Goal: Task Accomplishment & Management: Complete application form

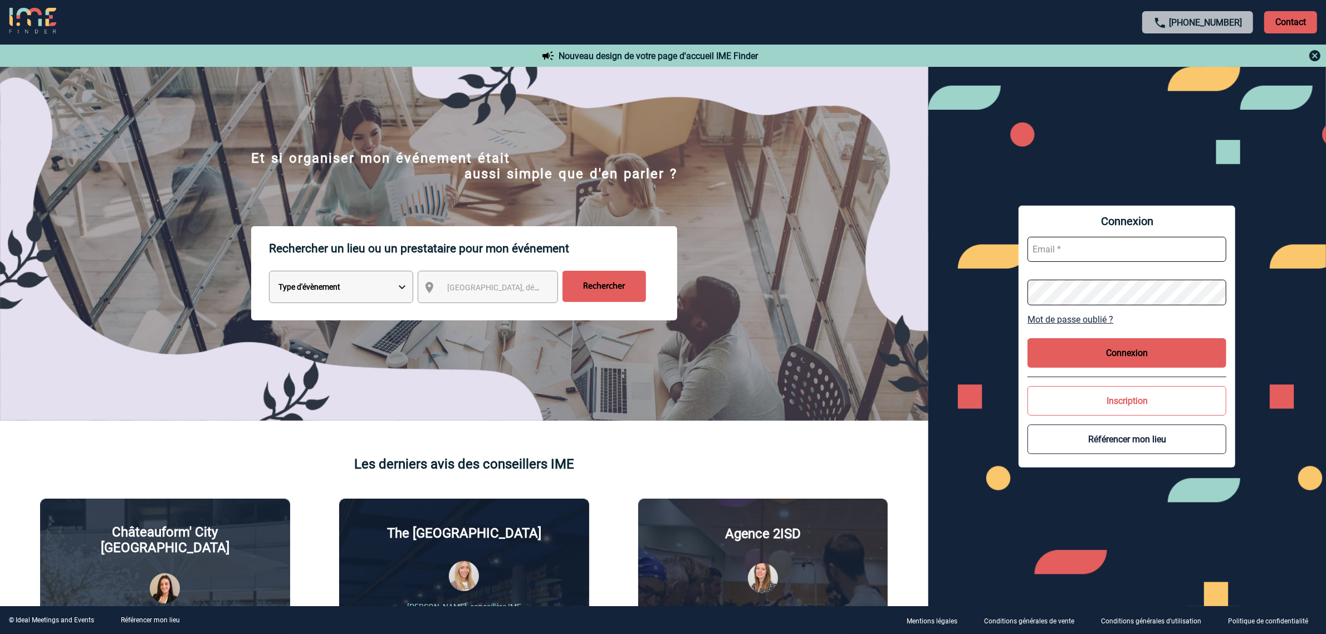
type input "[EMAIL_ADDRESS][DOMAIN_NAME]"
click at [1087, 354] on button "Connexion" at bounding box center [1127, 353] width 199 height 30
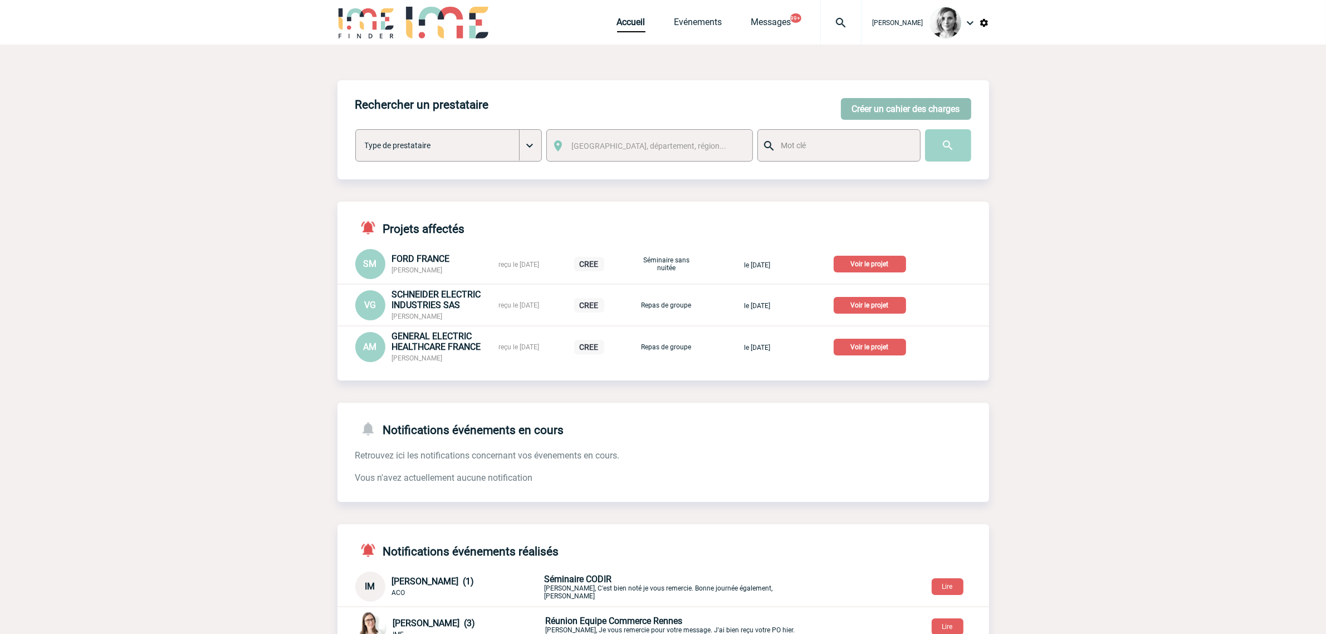
click at [878, 115] on button "Créer un cahier des charges" at bounding box center [906, 109] width 130 height 22
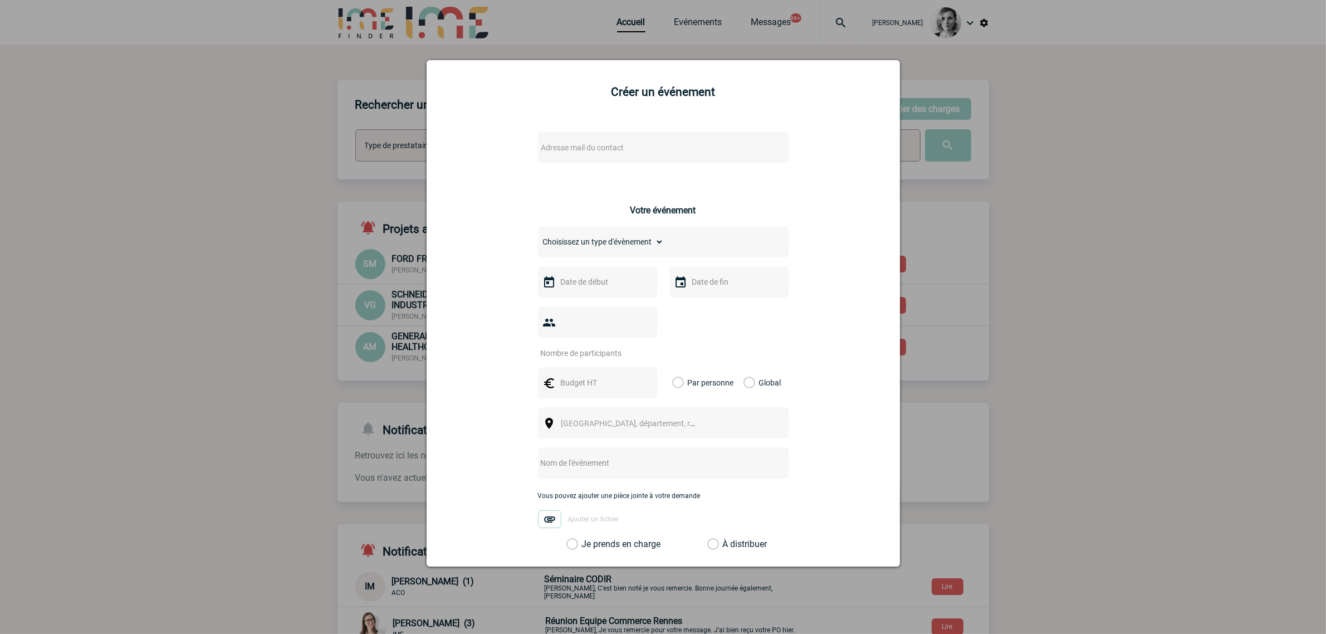
click at [560, 141] on span "Adresse mail du contact" at bounding box center [634, 148] width 195 height 16
type input "manon.rebillon@novartis.com"
select select "133004"
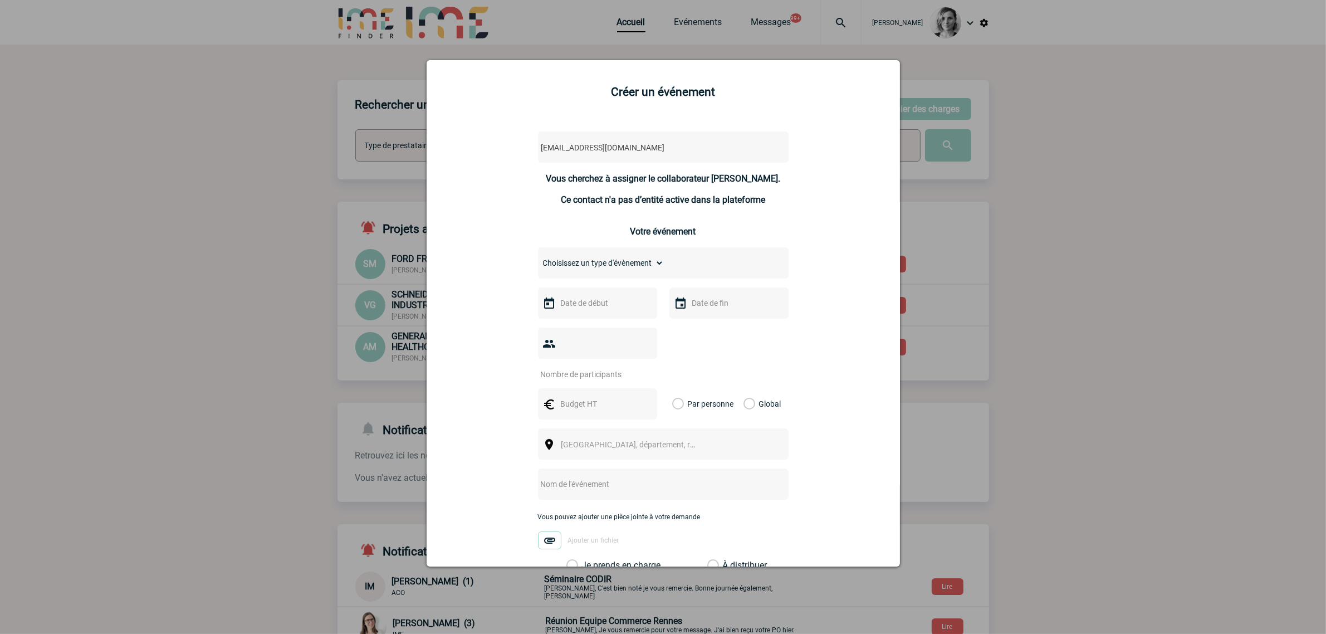
click at [608, 269] on select "Choisissez un type d'évènement Séminaire avec nuitée Séminaire sans nuitée Repa…" at bounding box center [601, 263] width 126 height 16
click at [663, 262] on div "Choisissez un type d'évènement Séminaire avec nuitée Séminaire sans nuitée Repa…" at bounding box center [663, 262] width 251 height 31
click at [649, 259] on select "Choisissez un type d'évènement Séminaire avec nuitée Séminaire sans nuitée Repa…" at bounding box center [601, 263] width 126 height 16
select select "3"
click at [538, 255] on select "Choisissez un type d'évènement Séminaire avec nuitée Séminaire sans nuitée Repa…" at bounding box center [601, 263] width 126 height 16
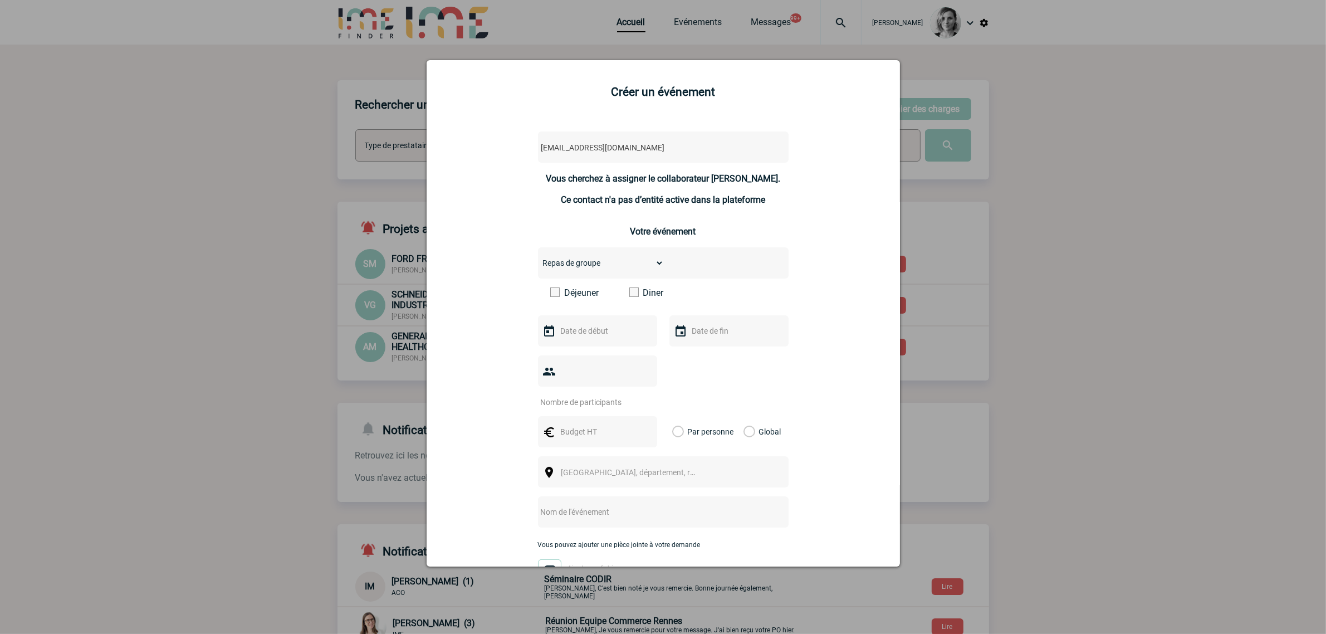
drag, startPoint x: 630, startPoint y: 289, endPoint x: 621, endPoint y: 304, distance: 17.8
click at [631, 289] on span at bounding box center [633, 291] width 9 height 9
click at [0, 0] on input "Diner" at bounding box center [0, 0] width 0 height 0
click at [594, 331] on input "text" at bounding box center [596, 331] width 77 height 14
click at [695, 355] on link "Suivant" at bounding box center [697, 348] width 17 height 17
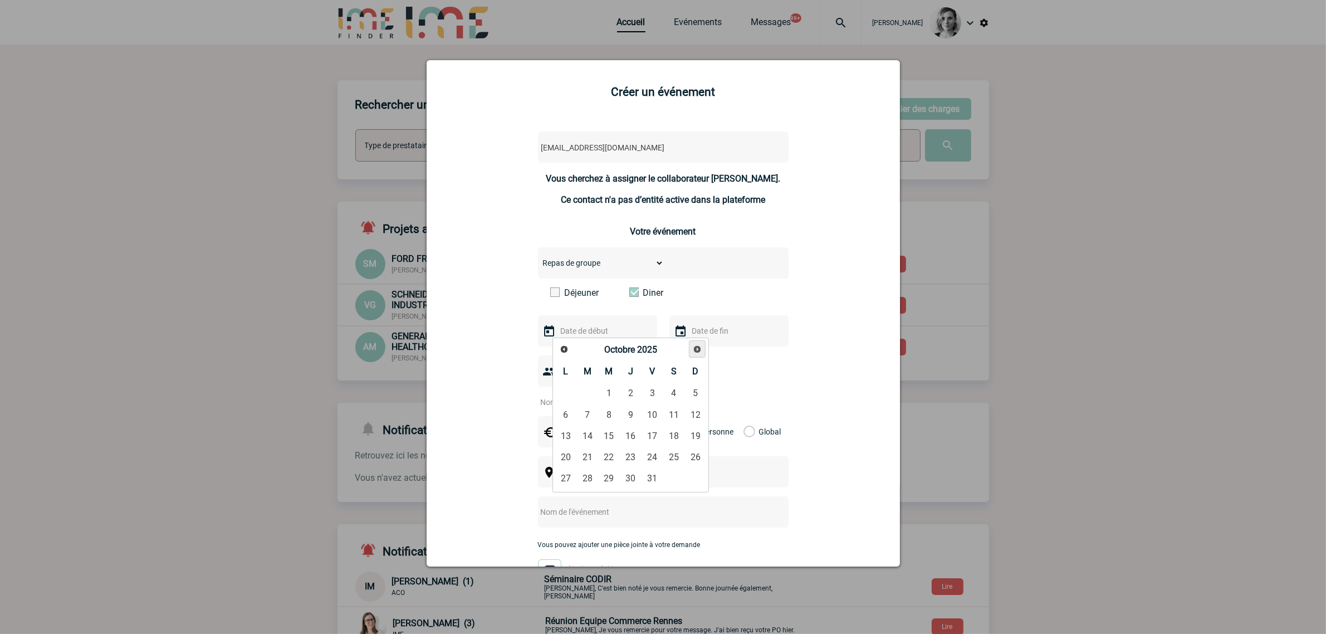
click at [695, 355] on link "Suivant" at bounding box center [697, 348] width 17 height 17
click at [629, 457] on link "20" at bounding box center [630, 457] width 21 height 20
type input "20-11-2025"
click at [593, 369] on div at bounding box center [597, 370] width 119 height 31
click at [588, 374] on div at bounding box center [597, 370] width 119 height 31
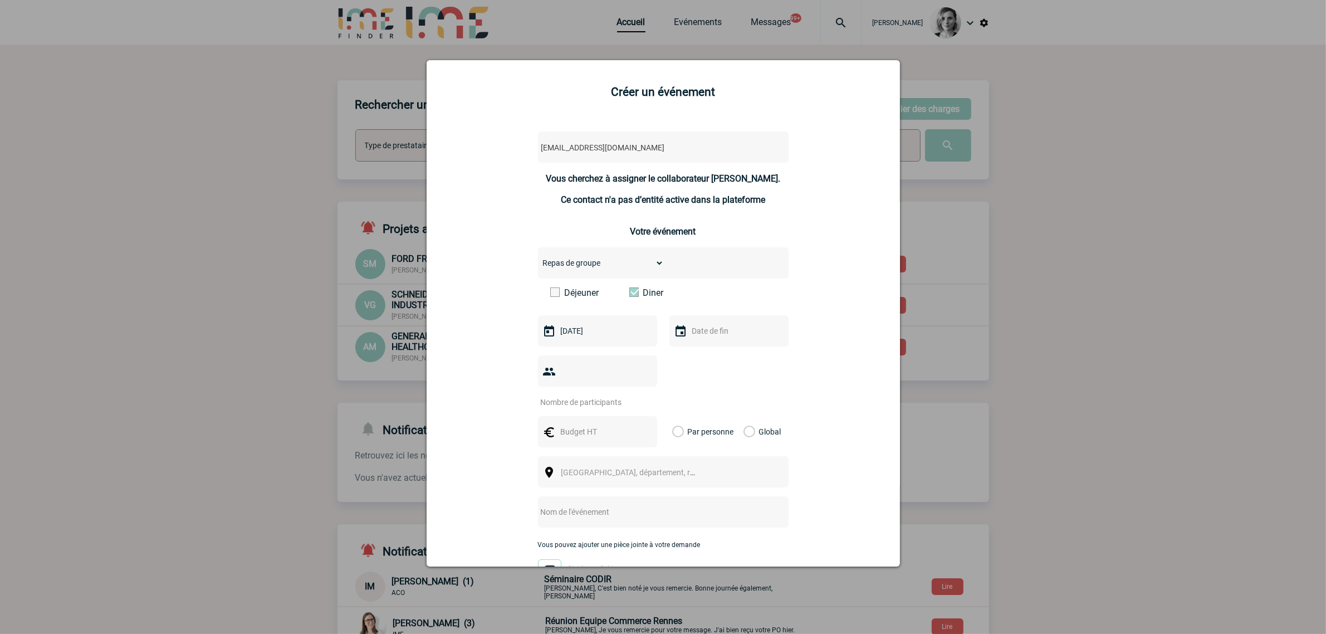
click at [579, 387] on div at bounding box center [597, 370] width 119 height 31
click at [572, 370] on div at bounding box center [597, 370] width 119 height 31
click at [575, 396] on input "number" at bounding box center [590, 402] width 105 height 14
type input "6"
click at [578, 432] on input "text" at bounding box center [596, 431] width 77 height 14
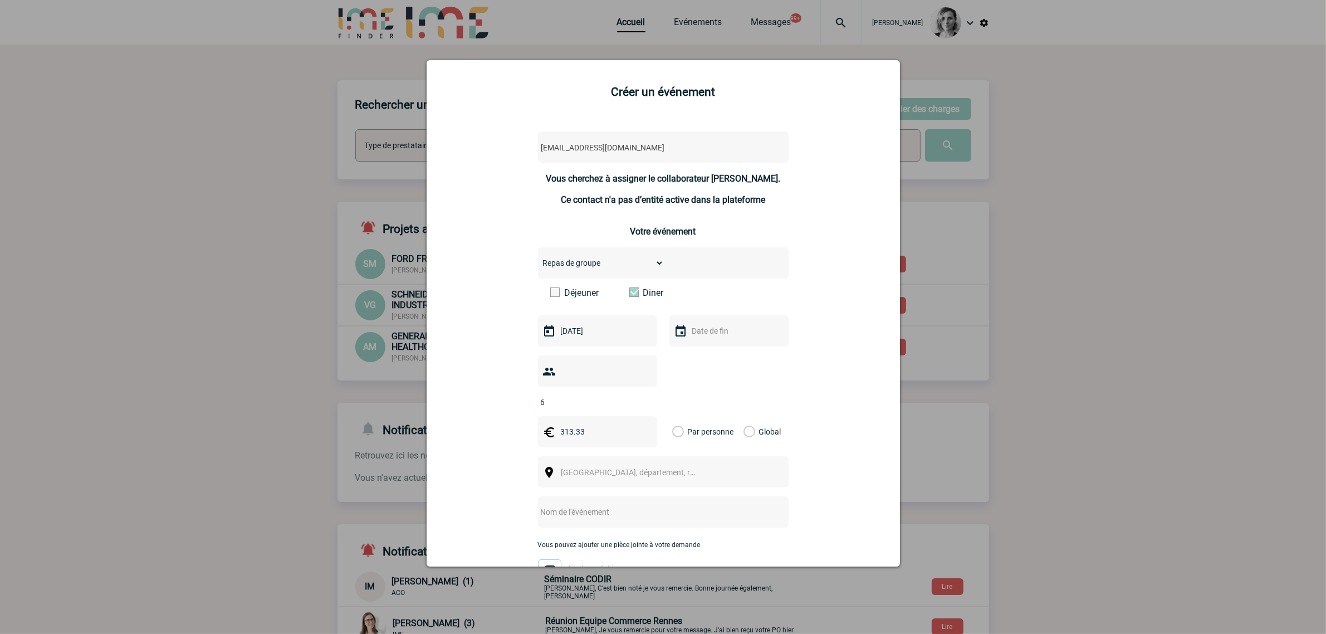
type input "313.33"
click at [591, 471] on span "Ville, département, région..." at bounding box center [638, 472] width 155 height 9
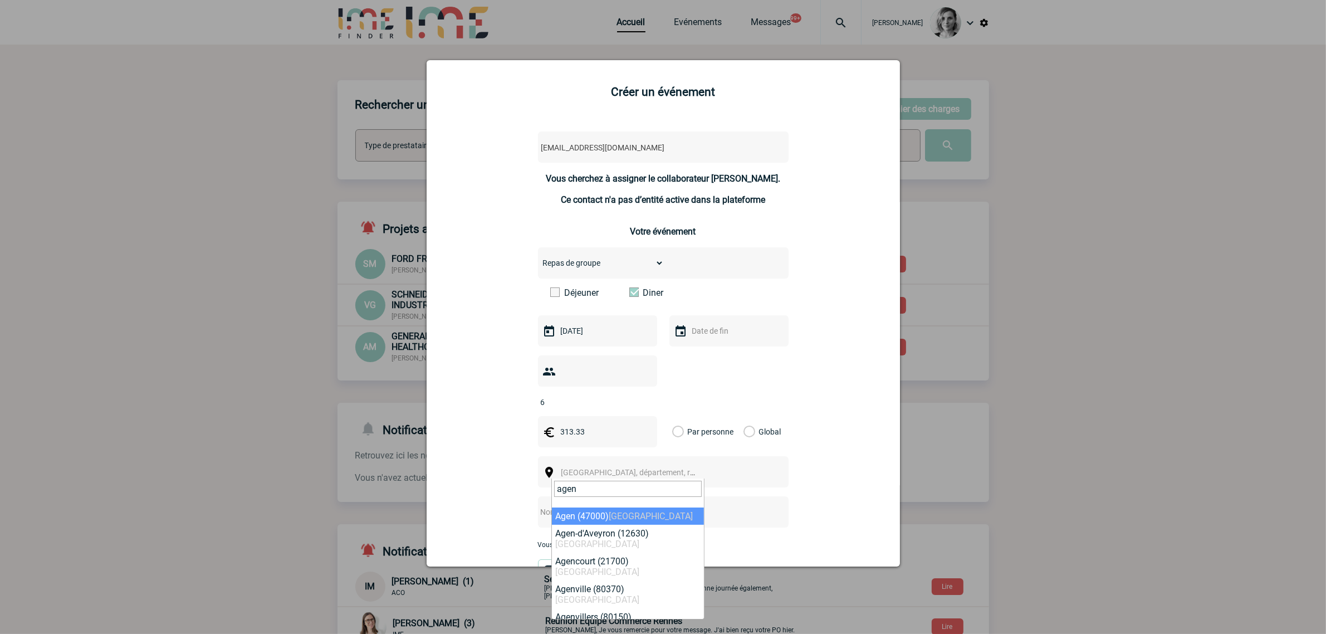
type input "agen"
select select "25250"
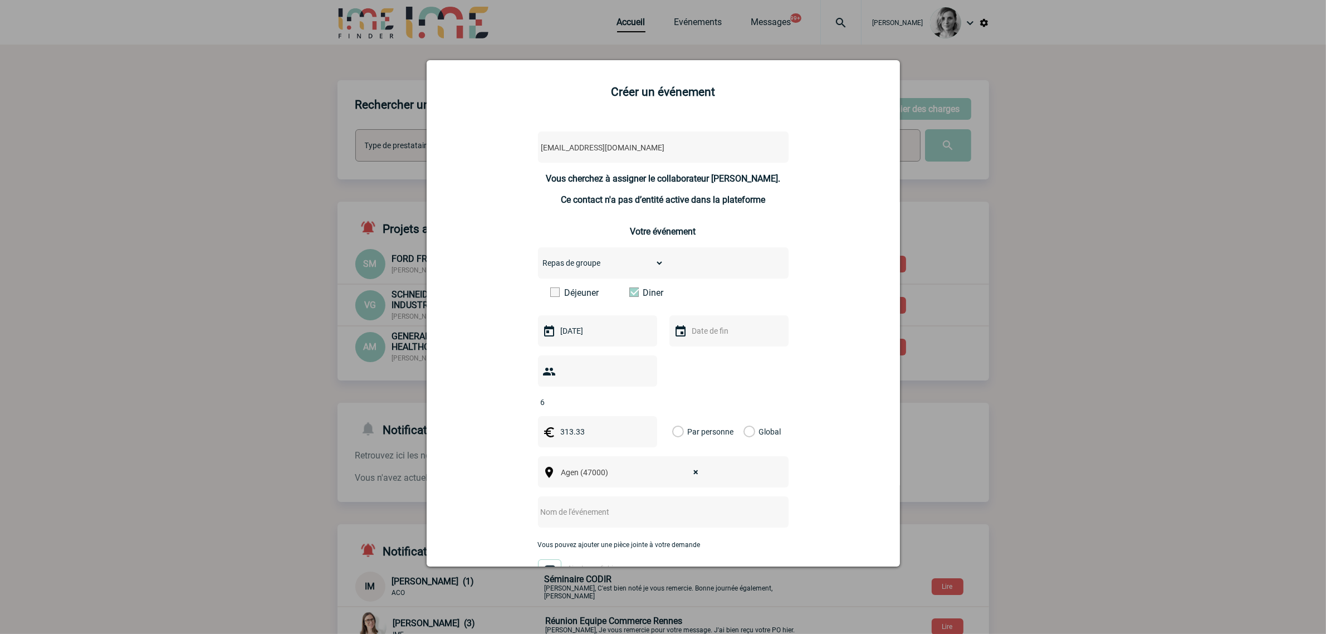
click at [608, 512] on input "text" at bounding box center [648, 512] width 221 height 14
click at [669, 510] on input "CENTRALISATION - SErra boutique hotel & Spa" at bounding box center [648, 512] width 221 height 14
click at [611, 510] on input "CENTRALISATION - SErra boutique hotel & Spa" at bounding box center [648, 512] width 221 height 14
click at [666, 505] on input "CENTRALISATION - Serra boutique hotel & Spa" at bounding box center [648, 512] width 221 height 14
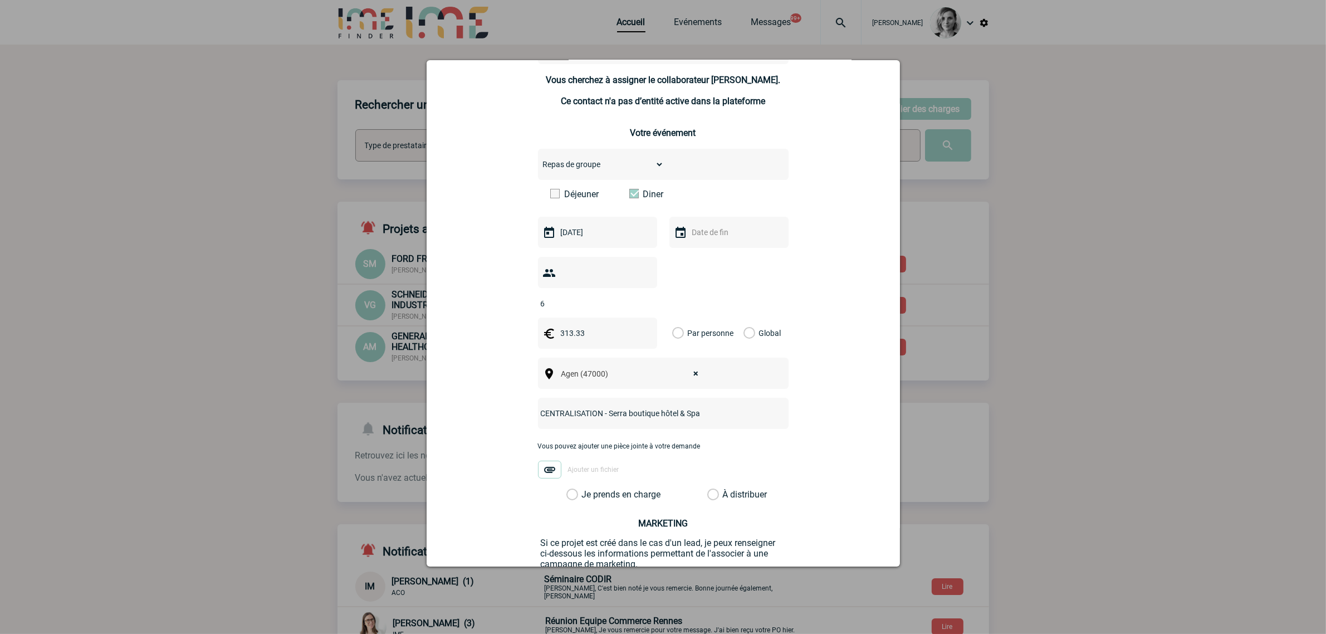
scroll to position [192, 0]
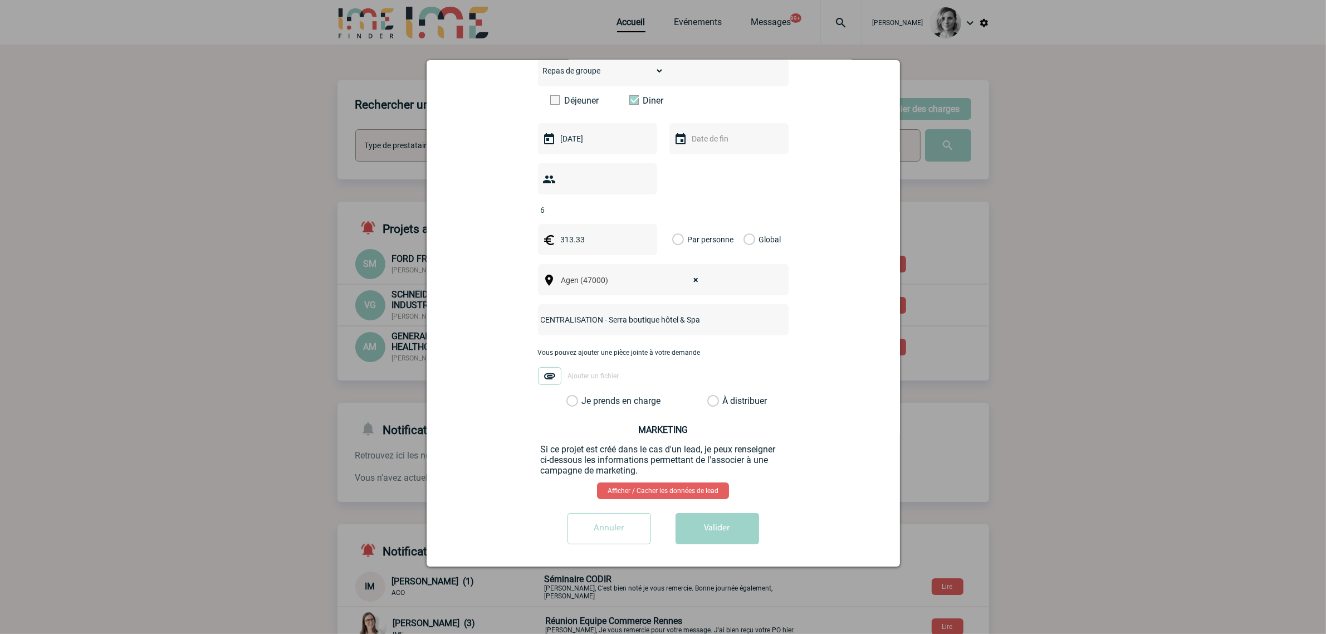
type input "CENTRALISATION - Serra boutique hôtel & Spa"
click at [585, 400] on label "Je prends en charge" at bounding box center [575, 400] width 19 height 11
click at [0, 0] on input "Je prends en charge" at bounding box center [0, 0] width 0 height 0
click at [700, 525] on button "Valider" at bounding box center [718, 528] width 84 height 31
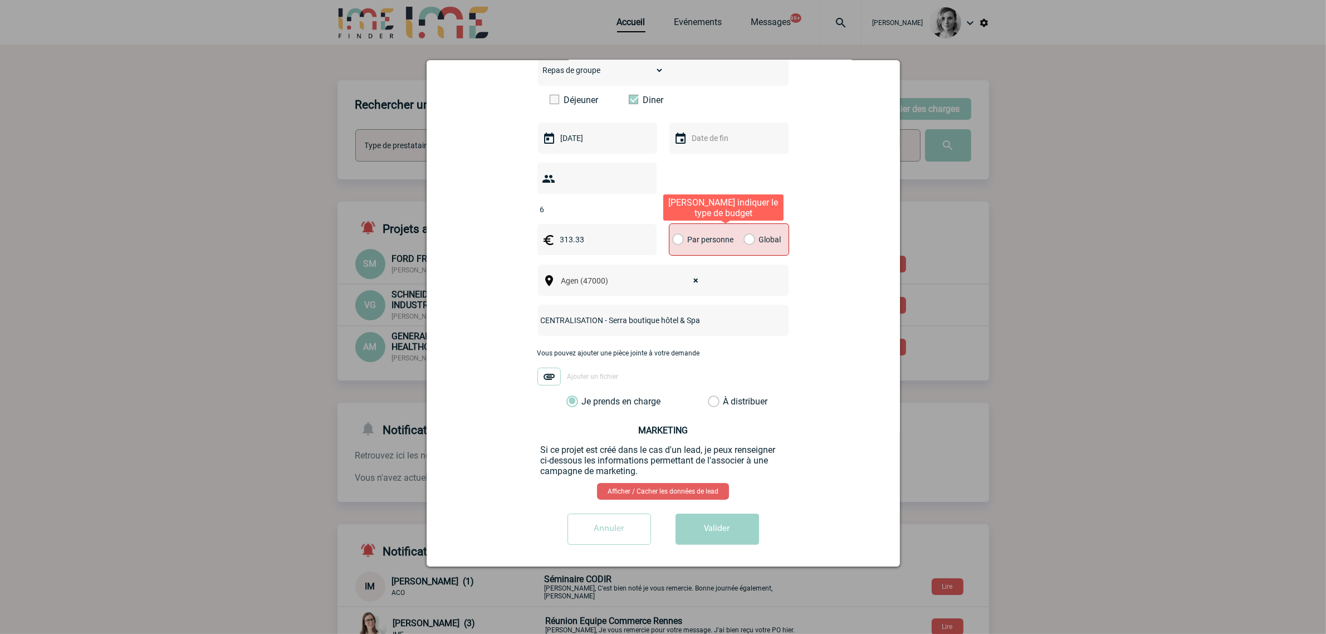
click at [744, 237] on label "Global" at bounding box center [747, 239] width 7 height 31
click at [0, 0] on input "Global" at bounding box center [0, 0] width 0 height 0
click at [722, 524] on button "Valider" at bounding box center [718, 529] width 84 height 31
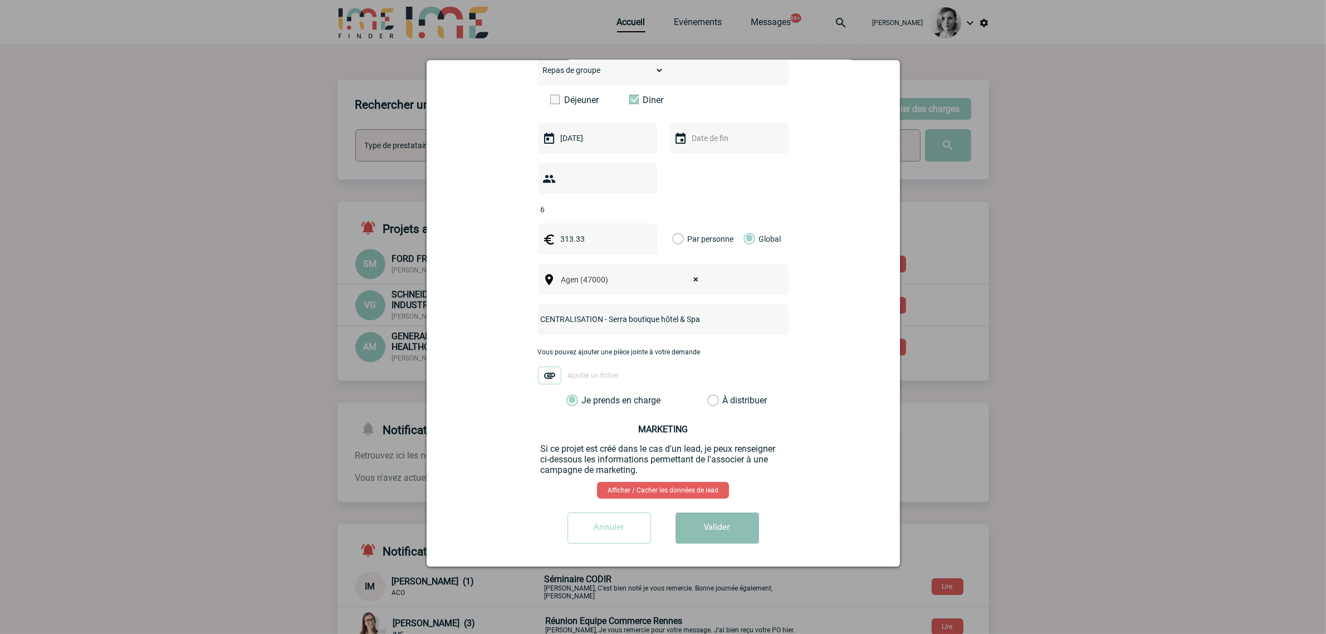
click at [722, 524] on button "Valider" at bounding box center [718, 527] width 84 height 31
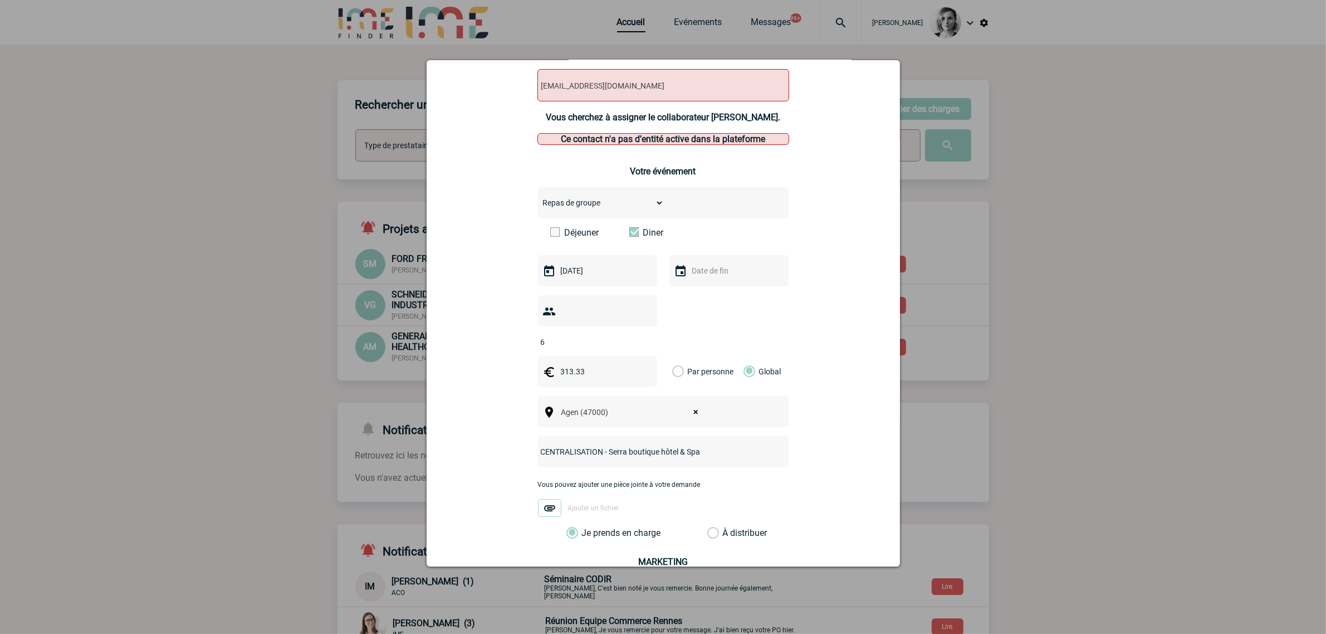
scroll to position [0, 0]
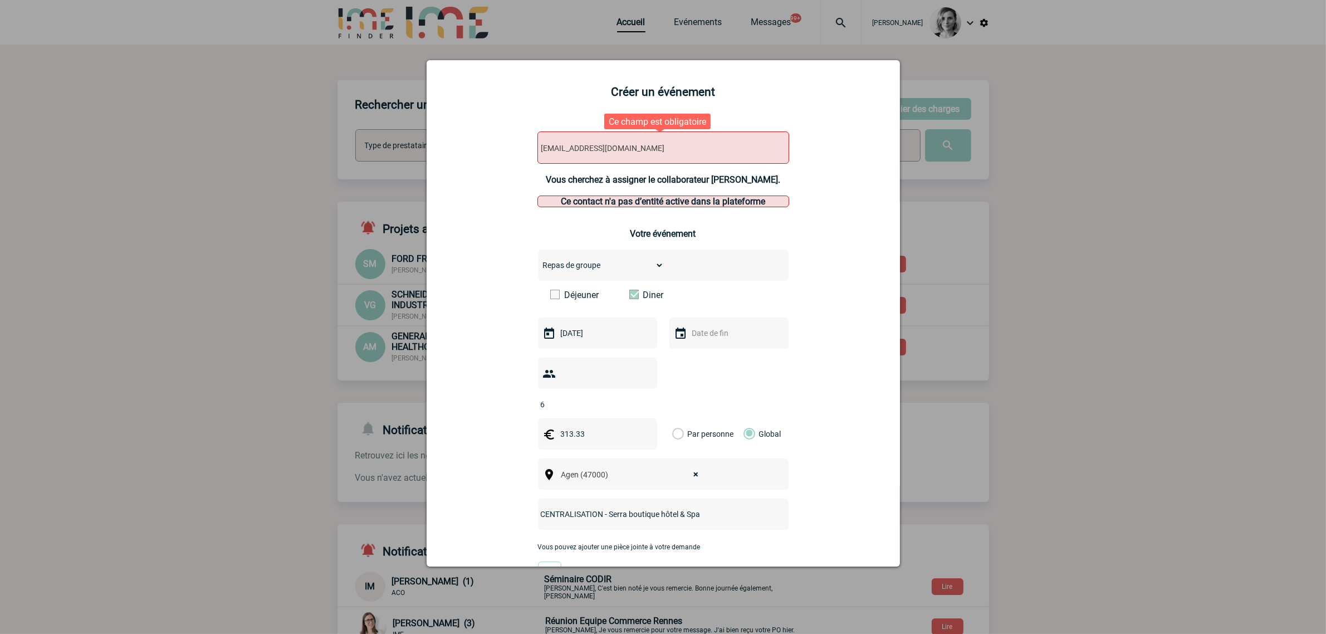
click at [638, 151] on span "manon.rebillon@novartis.com" at bounding box center [634, 148] width 195 height 16
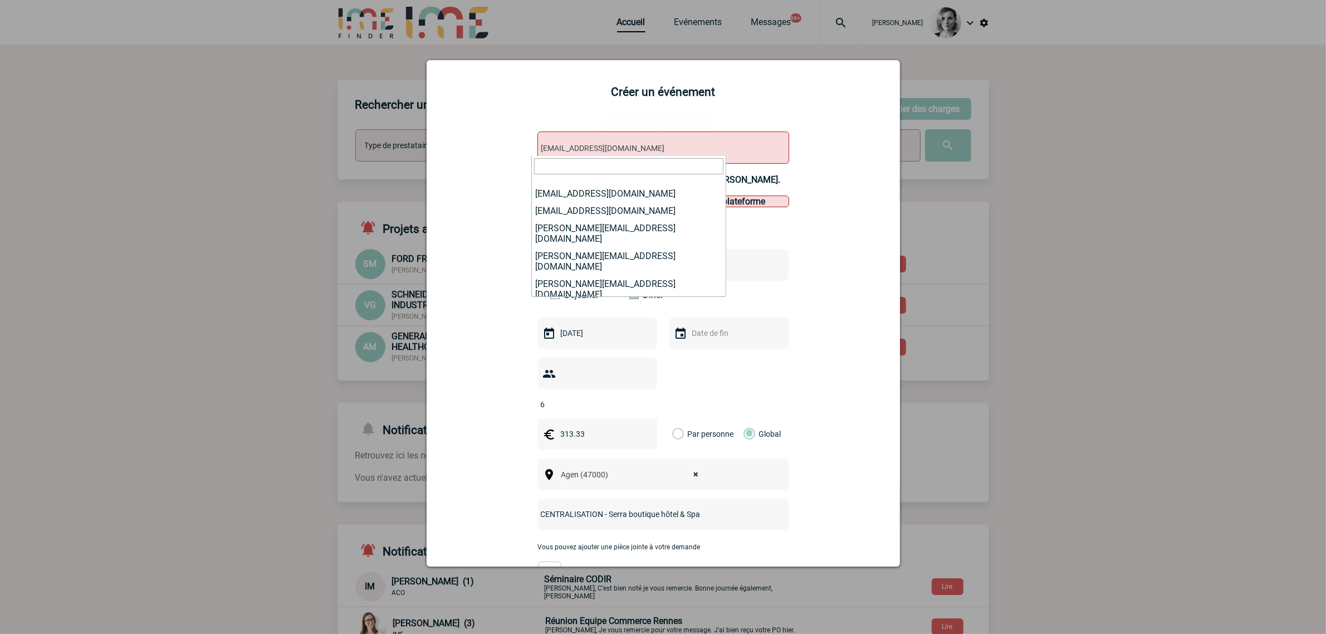
scroll to position [211367, 0]
select select "133001"
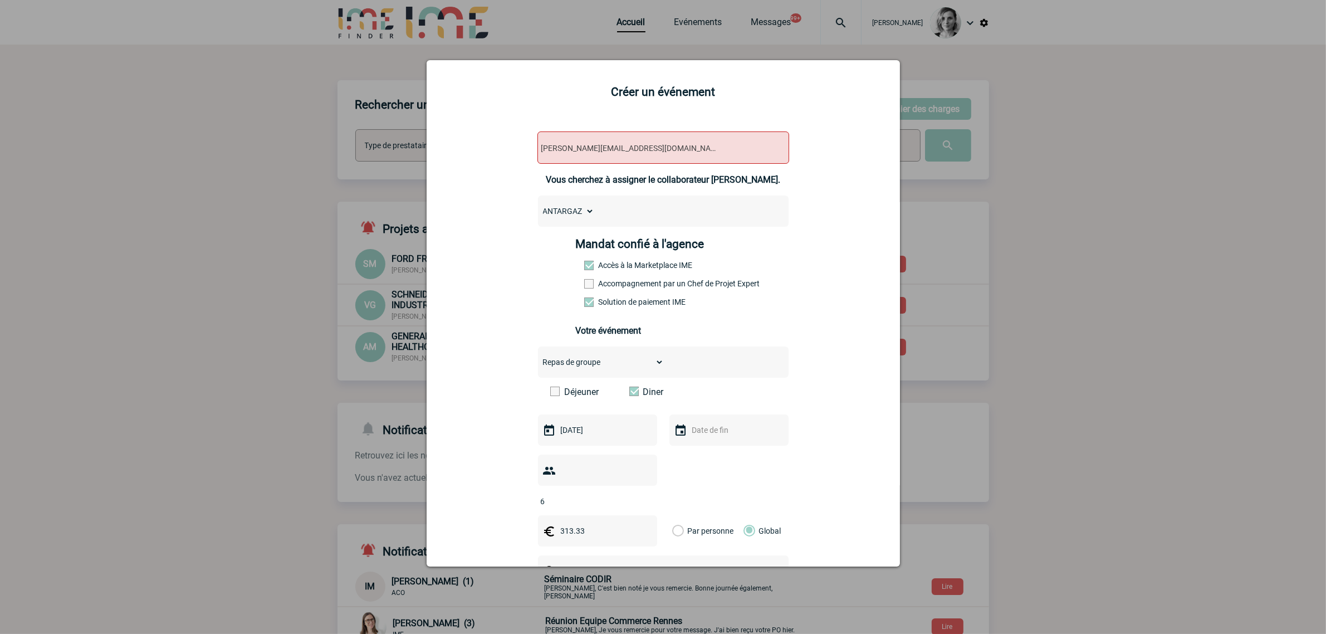
drag, startPoint x: 622, startPoint y: 152, endPoint x: 422, endPoint y: 149, distance: 200.5
click at [422, 149] on body "[PERSON_NAME] Accueil Evénements" at bounding box center [663, 394] width 1326 height 788
type input "manon.rebillon@novartis.com"
select select "133004"
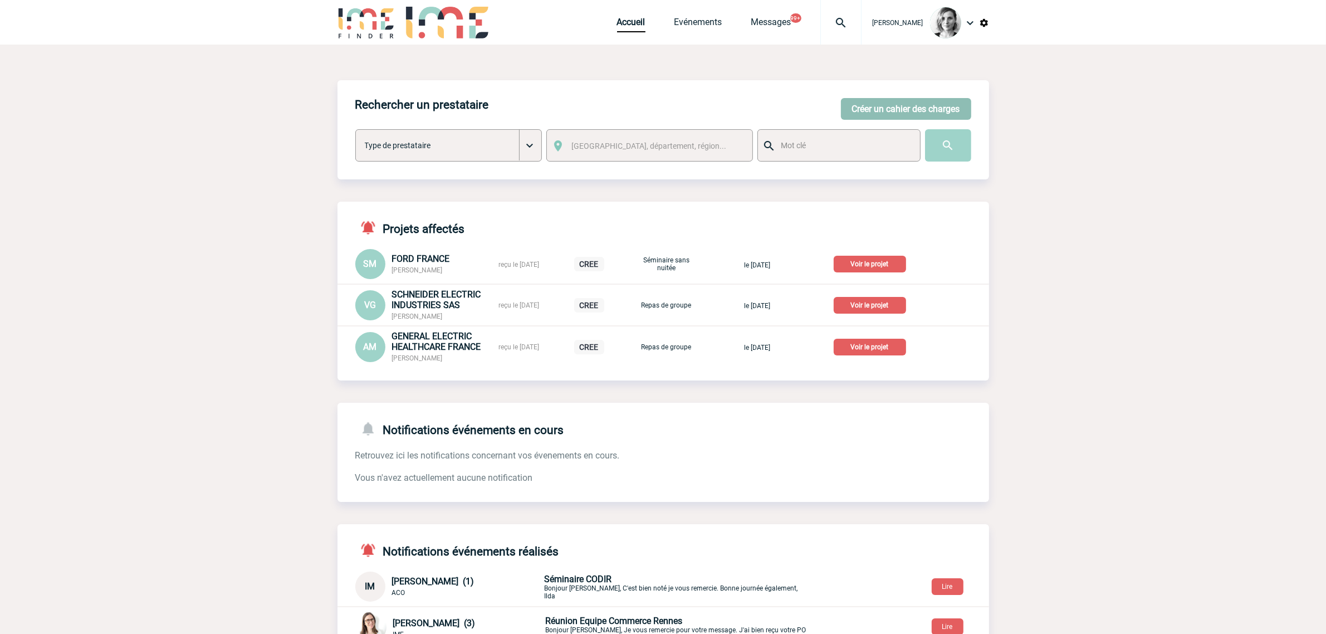
click at [850, 106] on button "Créer un cahier des charges" at bounding box center [906, 109] width 130 height 22
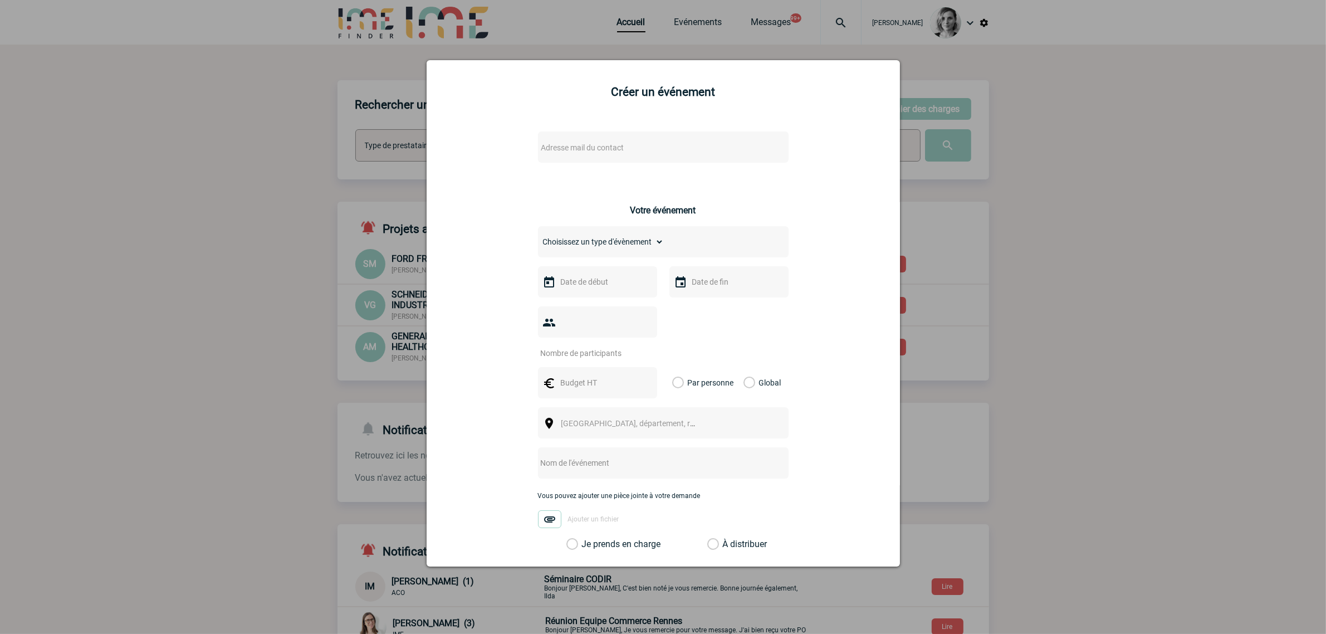
click at [567, 144] on span "Adresse mail du contact" at bounding box center [582, 147] width 83 height 9
type input "manon.rebillon@novartis.com"
select select "133004"
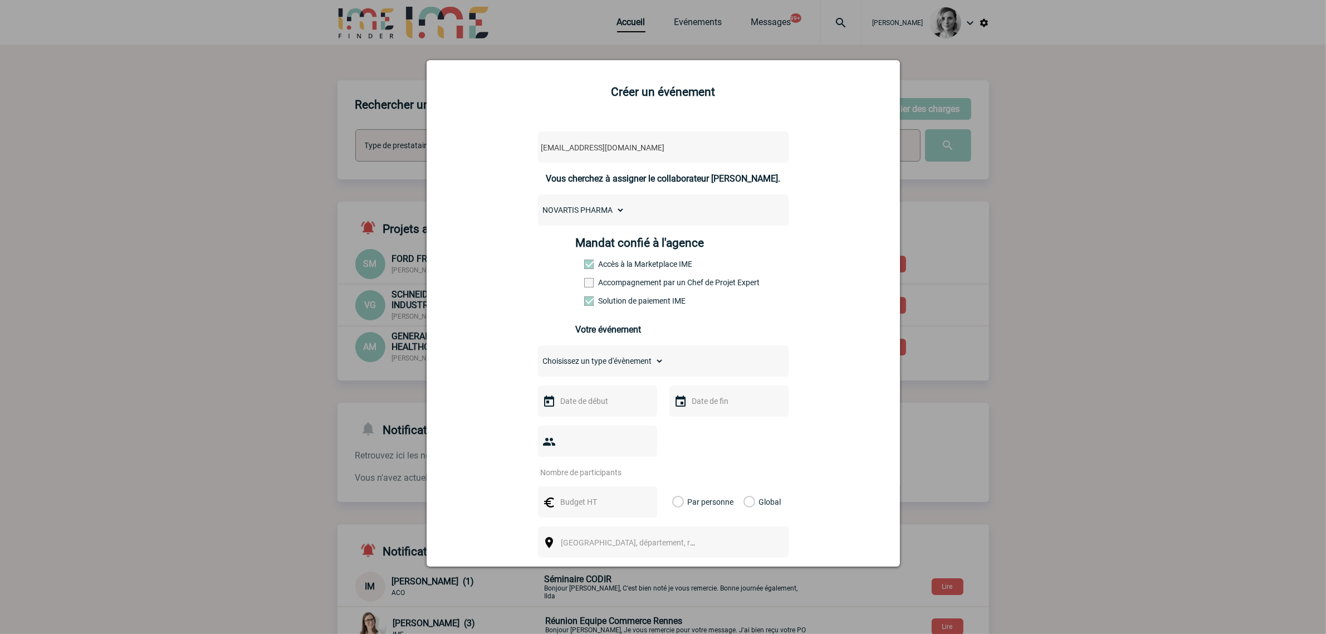
click at [600, 283] on label "Accompagnement par un Chef de Projet Expert" at bounding box center [608, 282] width 49 height 9
click at [0, 0] on input "Accompagnement par un Chef de Projet Expert" at bounding box center [0, 0] width 0 height 0
click at [592, 362] on select "Choisissez un type d'évènement Séminaire avec nuitée Séminaire sans nuitée Repa…" at bounding box center [601, 361] width 126 height 16
select select "3"
click at [538, 354] on select "Choisissez un type d'évènement Séminaire avec nuitée Séminaire sans nuitée Repa…" at bounding box center [601, 361] width 126 height 16
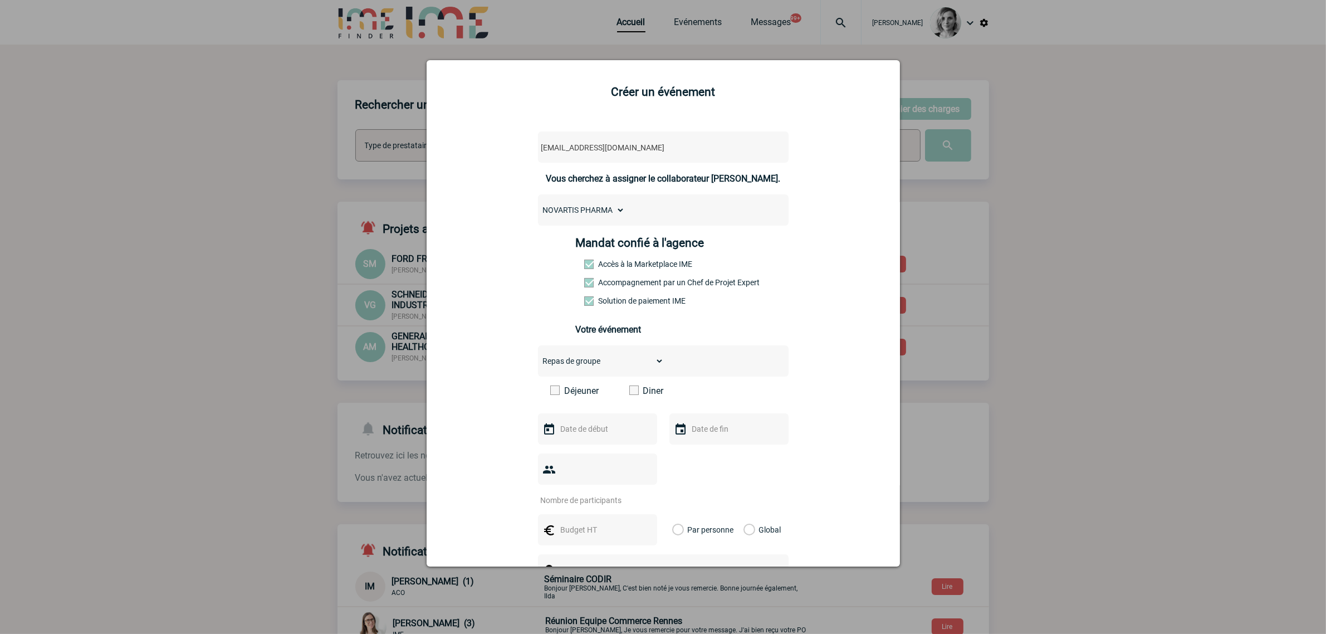
click at [629, 390] on span at bounding box center [633, 389] width 9 height 9
click at [0, 0] on input "Diner" at bounding box center [0, 0] width 0 height 0
click at [594, 431] on input "text" at bounding box center [596, 429] width 77 height 14
click at [697, 448] on span "Suivant" at bounding box center [697, 448] width 9 height 9
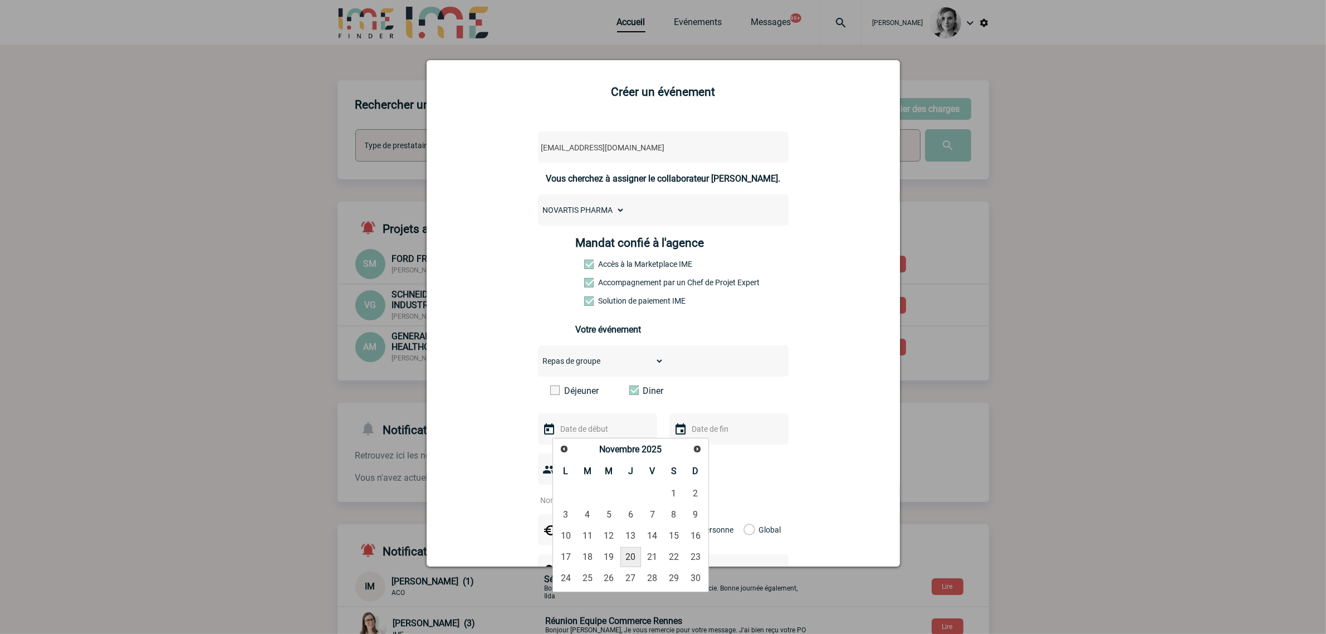
click at [635, 558] on link "20" at bounding box center [630, 557] width 21 height 20
type input "20-11-2025"
click at [580, 496] on input "number" at bounding box center [590, 500] width 105 height 14
type input "6"
click at [599, 525] on input "text" at bounding box center [596, 529] width 77 height 14
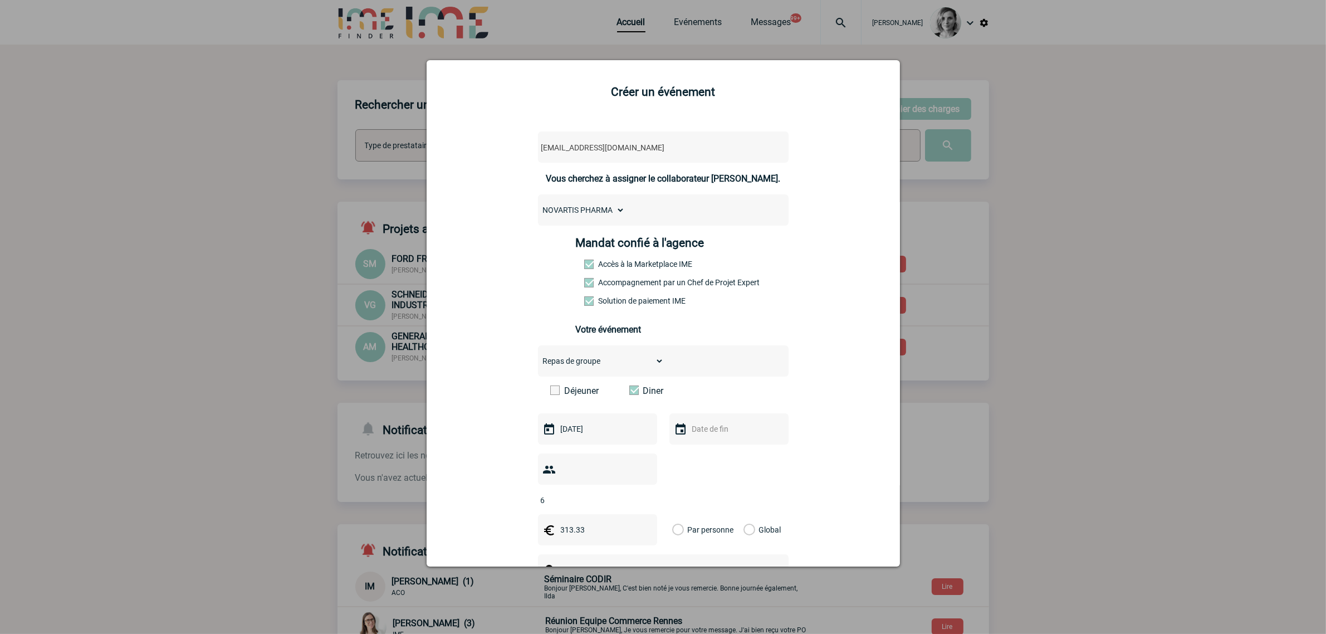
type input "313.33"
click at [744, 531] on label "Global" at bounding box center [747, 529] width 7 height 31
click at [0, 0] on input "Global" at bounding box center [0, 0] width 0 height 0
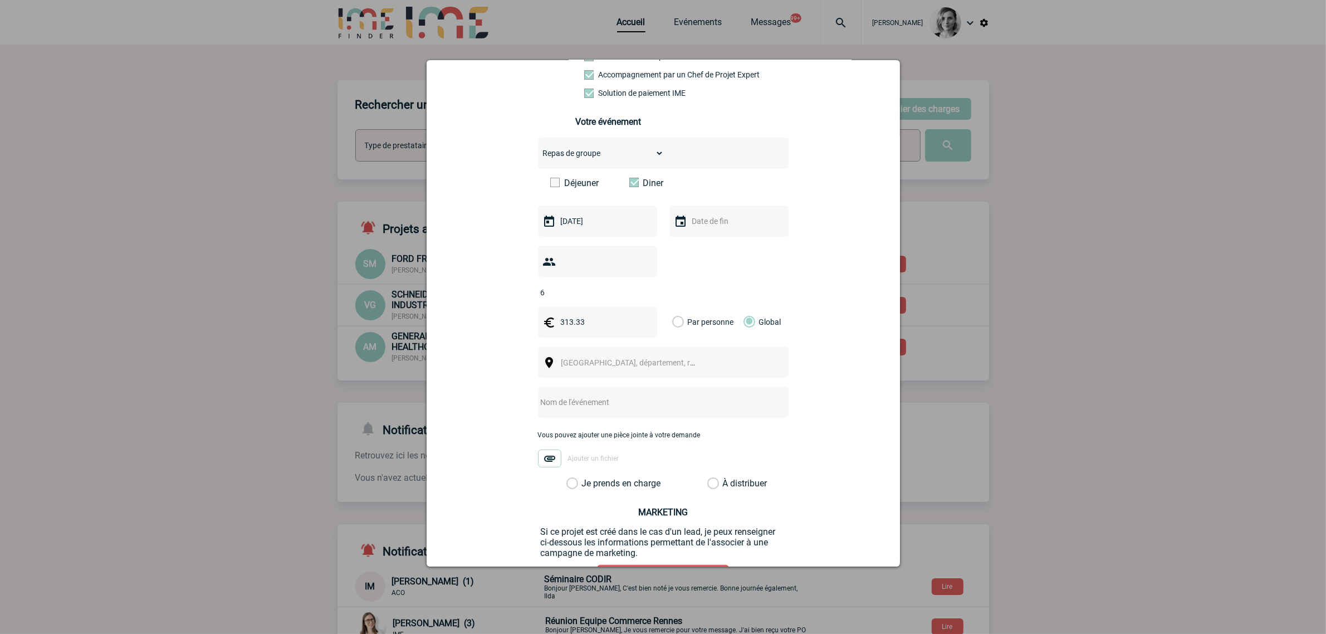
scroll to position [209, 0]
click at [591, 355] on span "Ville, département, région..." at bounding box center [633, 362] width 153 height 16
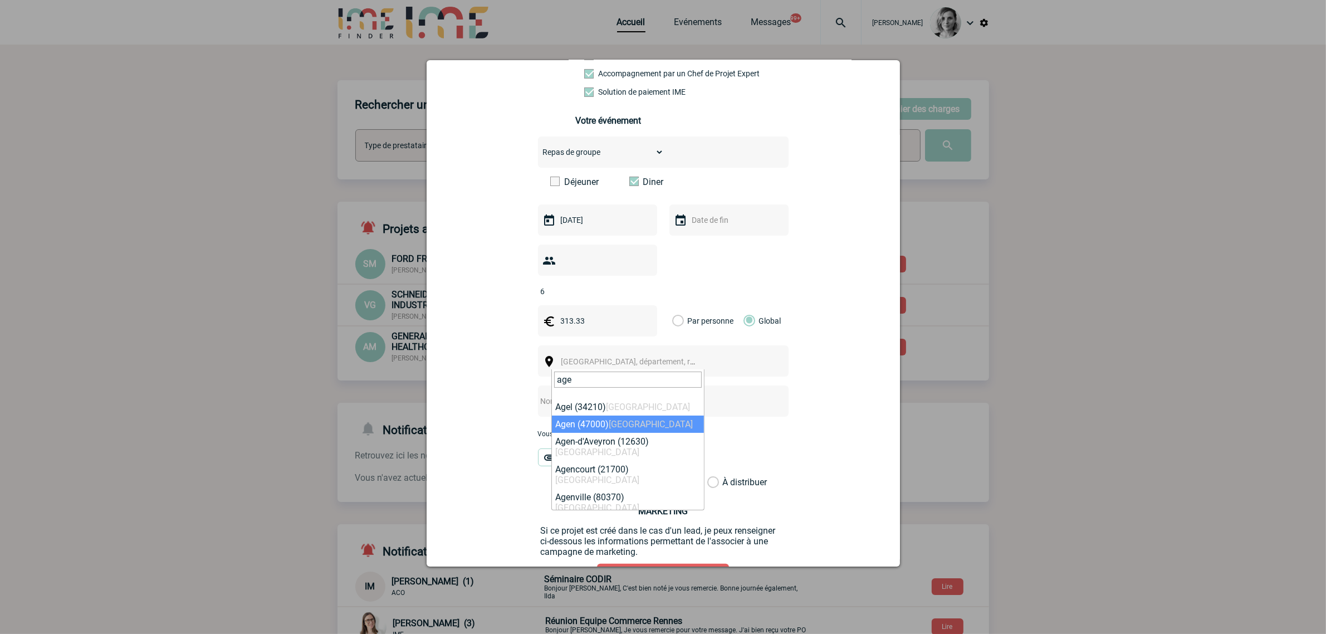
type input "age"
select select "25250"
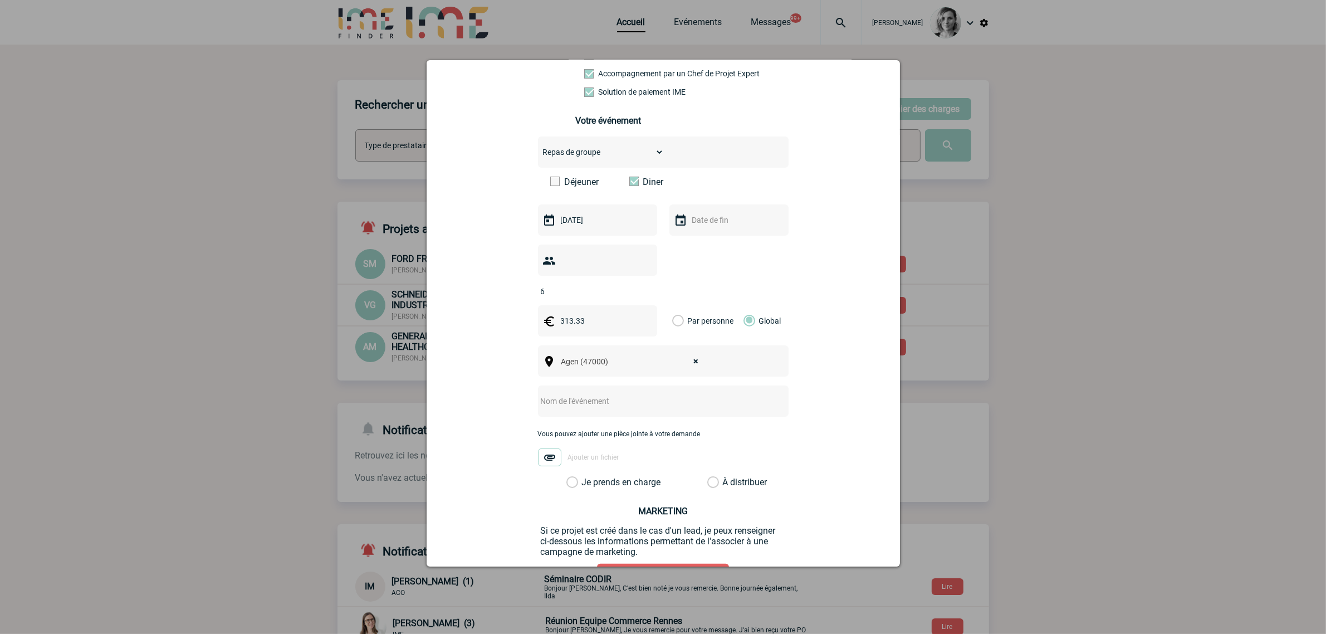
click at [579, 413] on div at bounding box center [663, 400] width 251 height 31
click at [578, 405] on input "text" at bounding box center [648, 401] width 221 height 14
click at [585, 480] on label "Je prends en charge" at bounding box center [575, 482] width 19 height 11
click at [0, 0] on input "Je prends en charge" at bounding box center [0, 0] width 0 height 0
click at [633, 400] on input "CENTRALISAITON - Serra" at bounding box center [648, 401] width 221 height 14
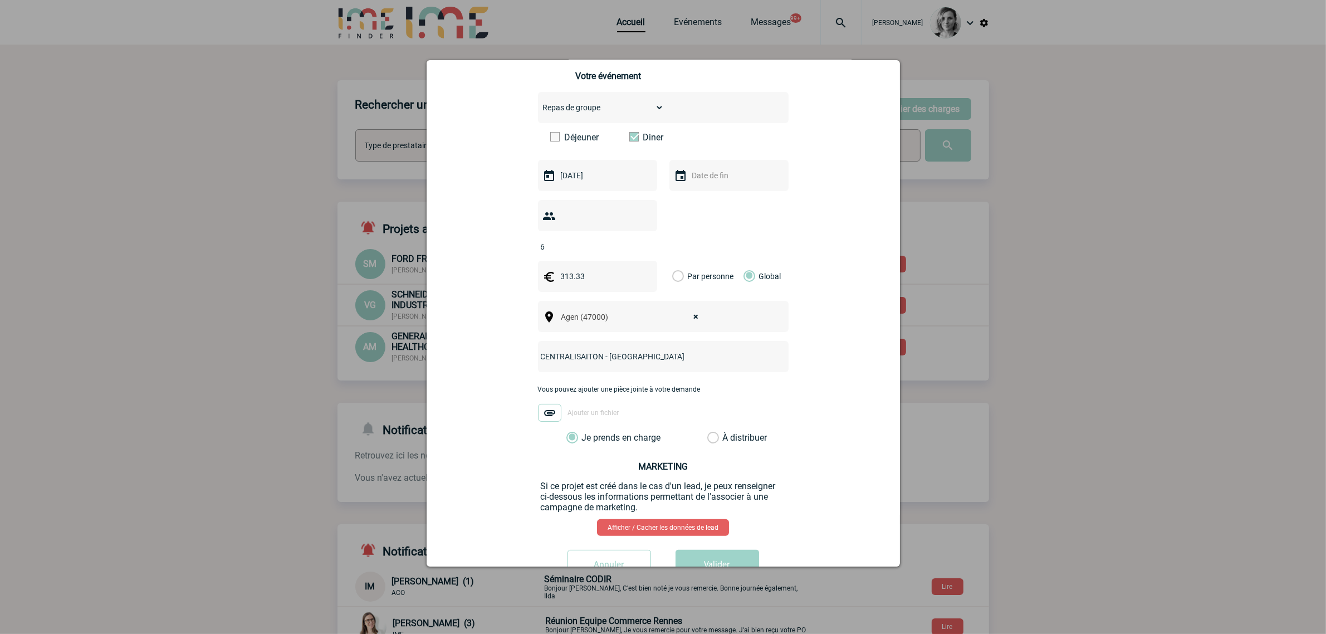
scroll to position [291, 0]
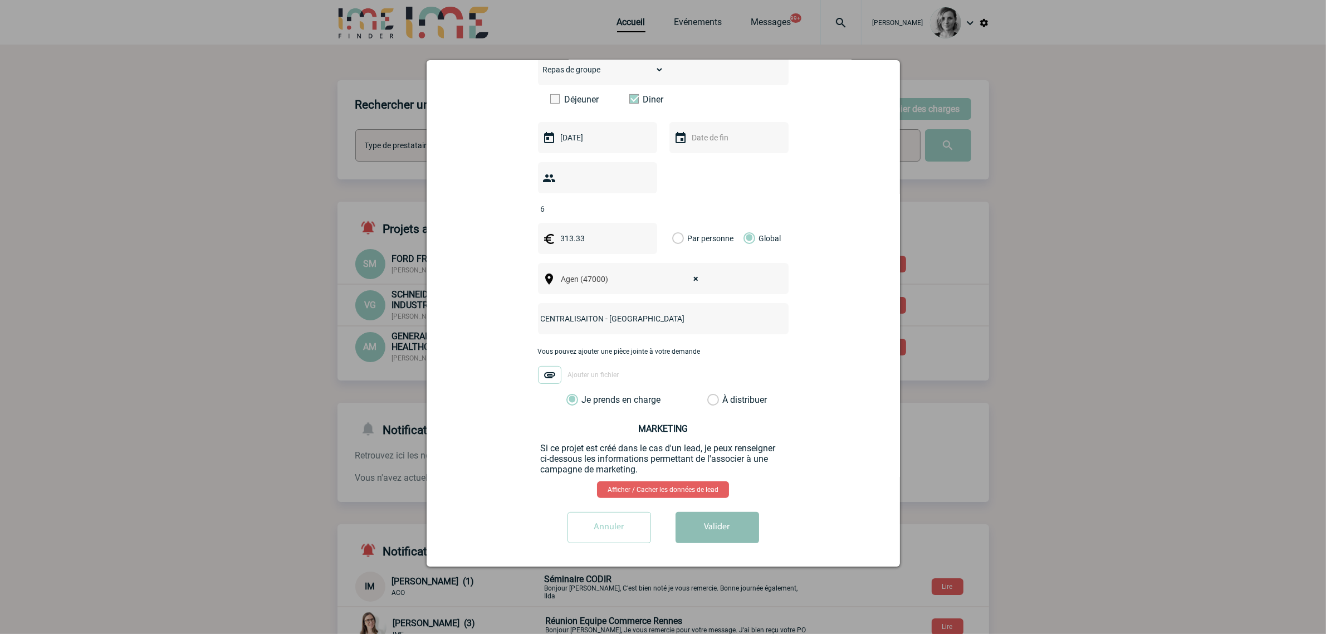
type input "CENTRALISAITON - Serra hôtel"
click at [742, 538] on button "Valider" at bounding box center [718, 527] width 84 height 31
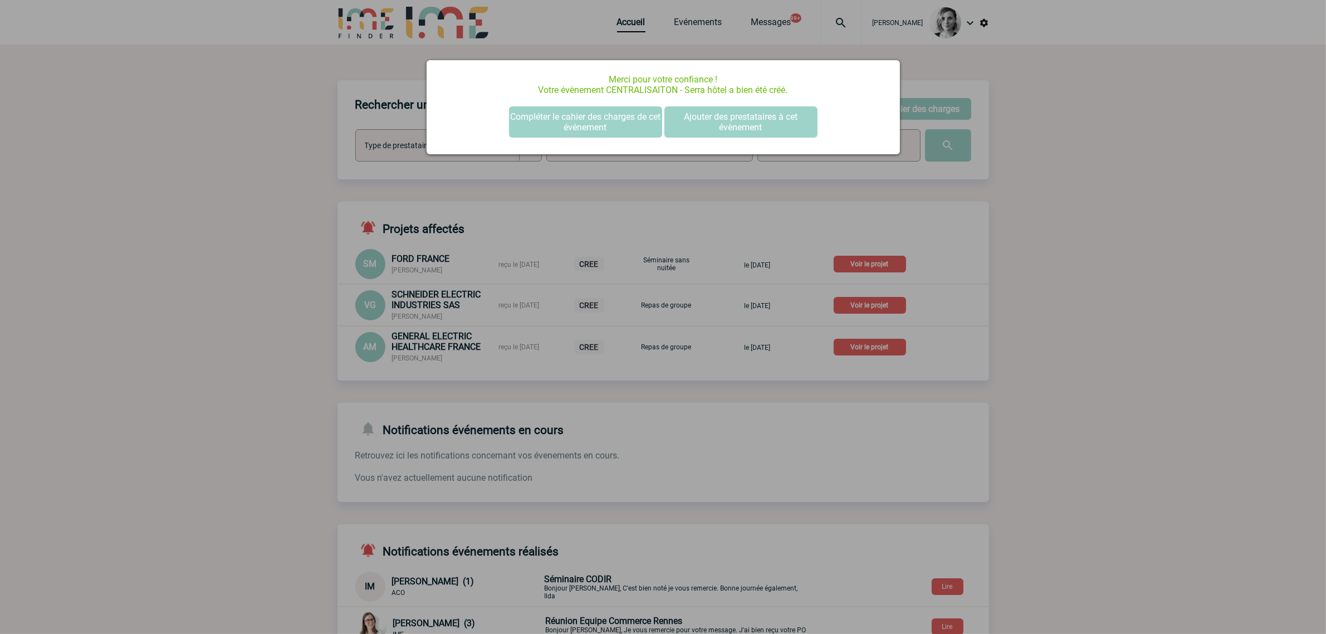
scroll to position [0, 0]
click at [584, 112] on button "Compléter le cahier des charges de cet événement" at bounding box center [585, 121] width 153 height 31
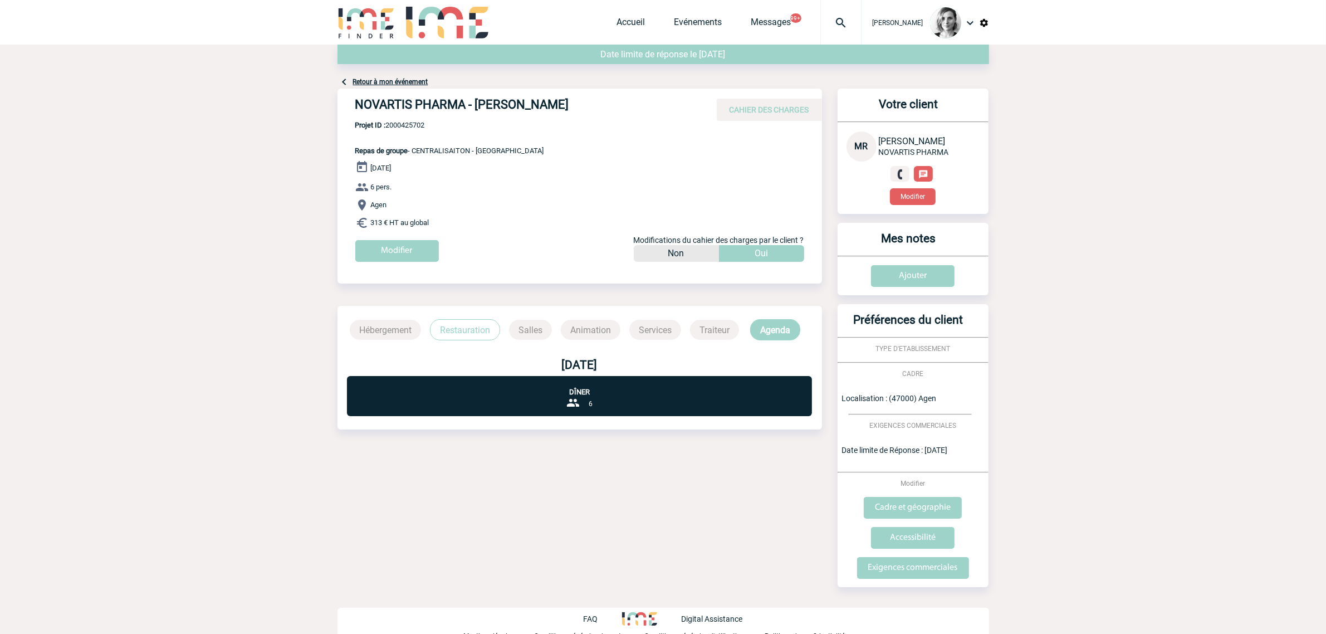
click at [421, 118] on div "NOVARTIS PHARMA - Manon REBILLON CAHIER DES CHARGES" at bounding box center [580, 105] width 485 height 32
click at [430, 130] on p "Projet ID : 2000425702 Repas de groupe - CENTRALISAITON - Serra hôtel" at bounding box center [441, 138] width 207 height 34
click at [422, 125] on span "Projet ID : 2000425702" at bounding box center [449, 125] width 189 height 8
copy span "2000425702"
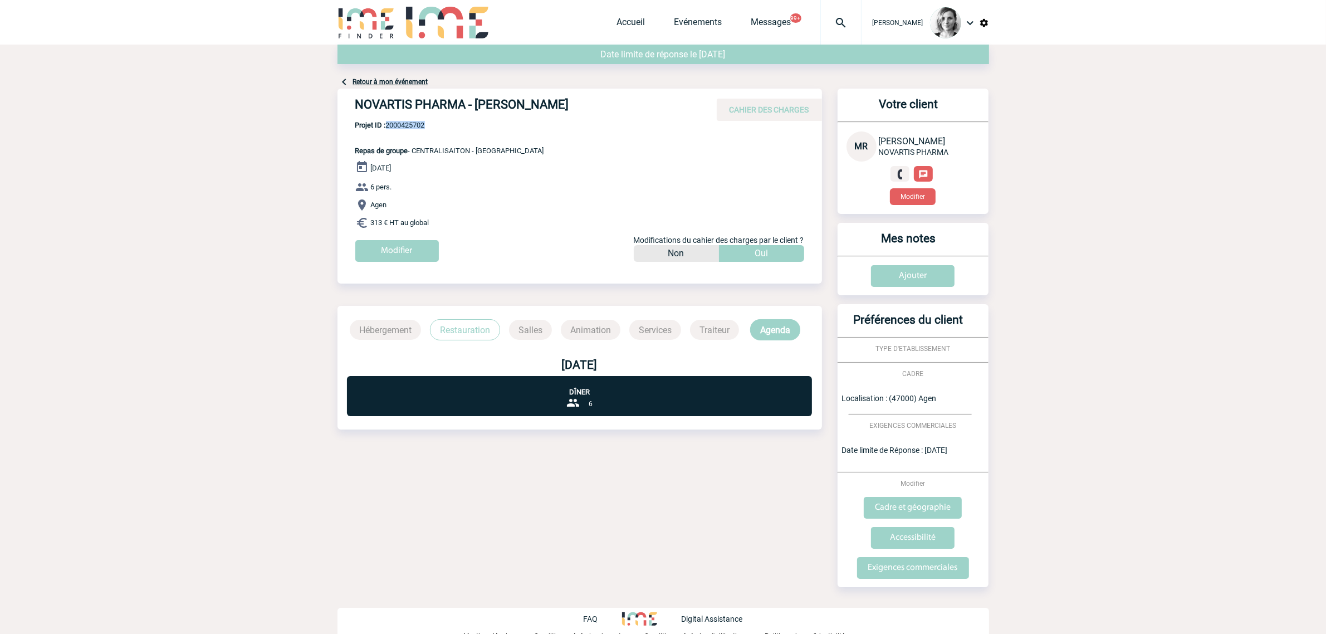
drag, startPoint x: 353, startPoint y: 107, endPoint x: 631, endPoint y: 107, distance: 278.5
click at [631, 107] on div "NOVARTIS PHARMA - Manon REBILLON CAHIER DES CHARGES" at bounding box center [580, 105] width 485 height 32
copy h4 "NOVARTIS PHARMA - Manon REBILLON"
click at [849, 24] on img at bounding box center [841, 22] width 40 height 13
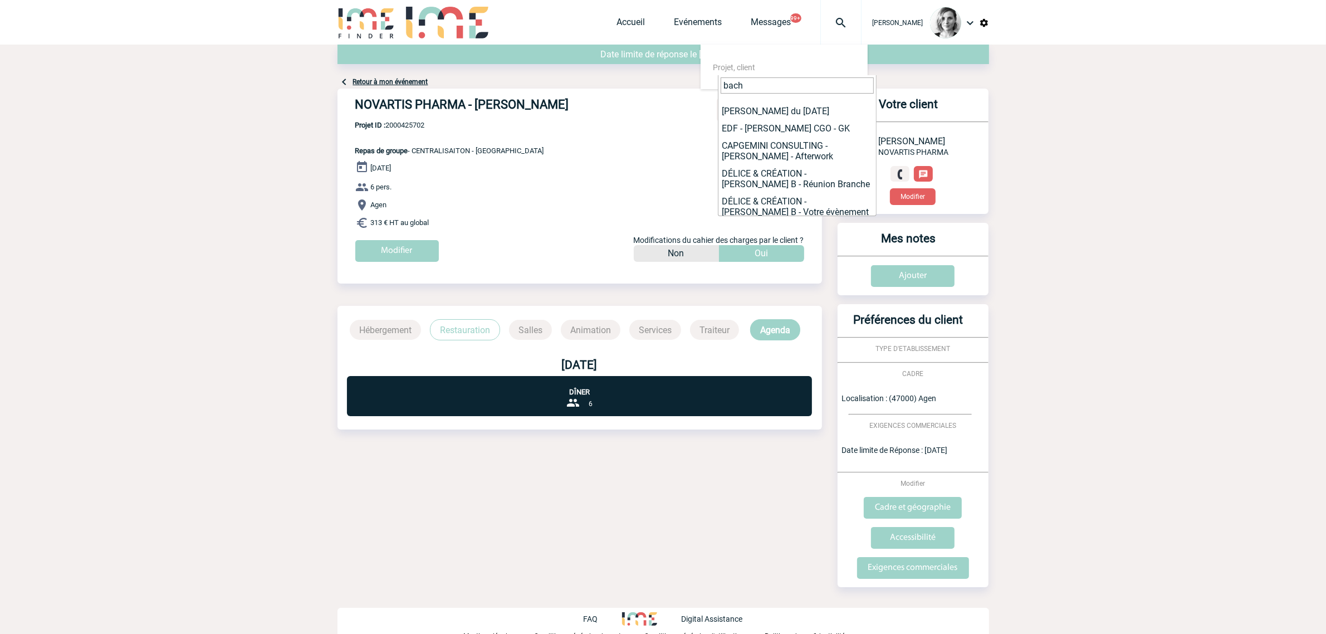
scroll to position [139, 0]
click at [727, 85] on input "bach" at bounding box center [797, 85] width 153 height 16
type input "sanofi bach"
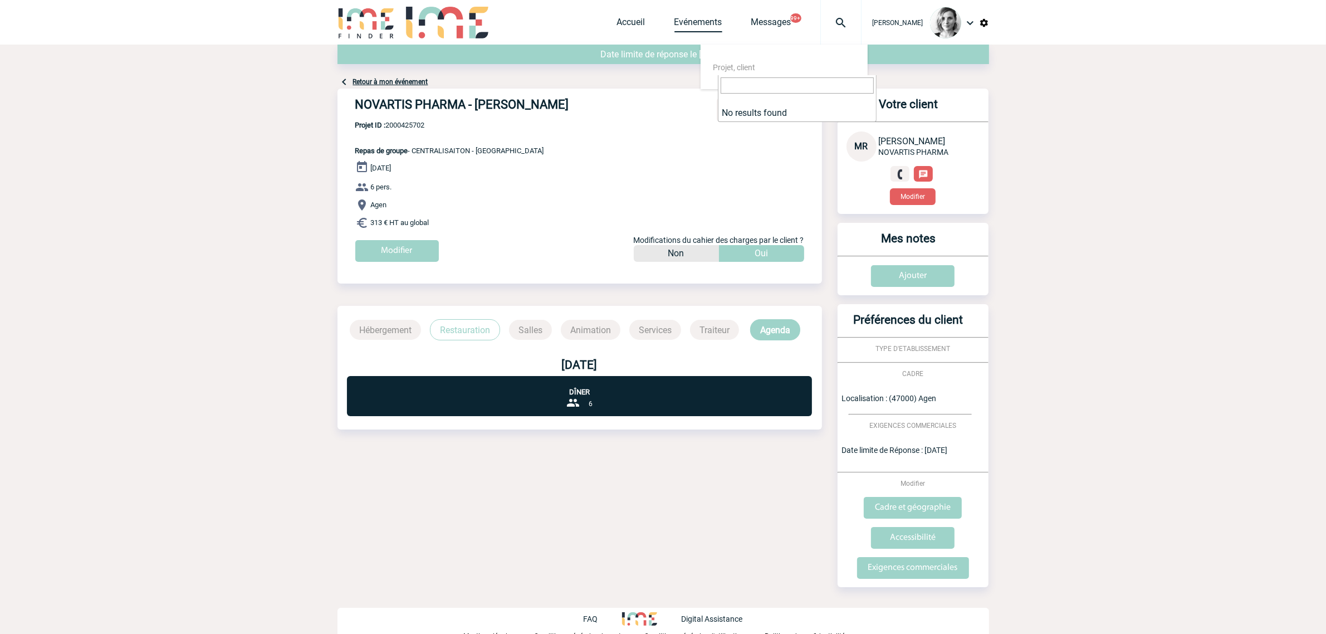
click at [697, 24] on link "Evénements" at bounding box center [698, 25] width 48 height 16
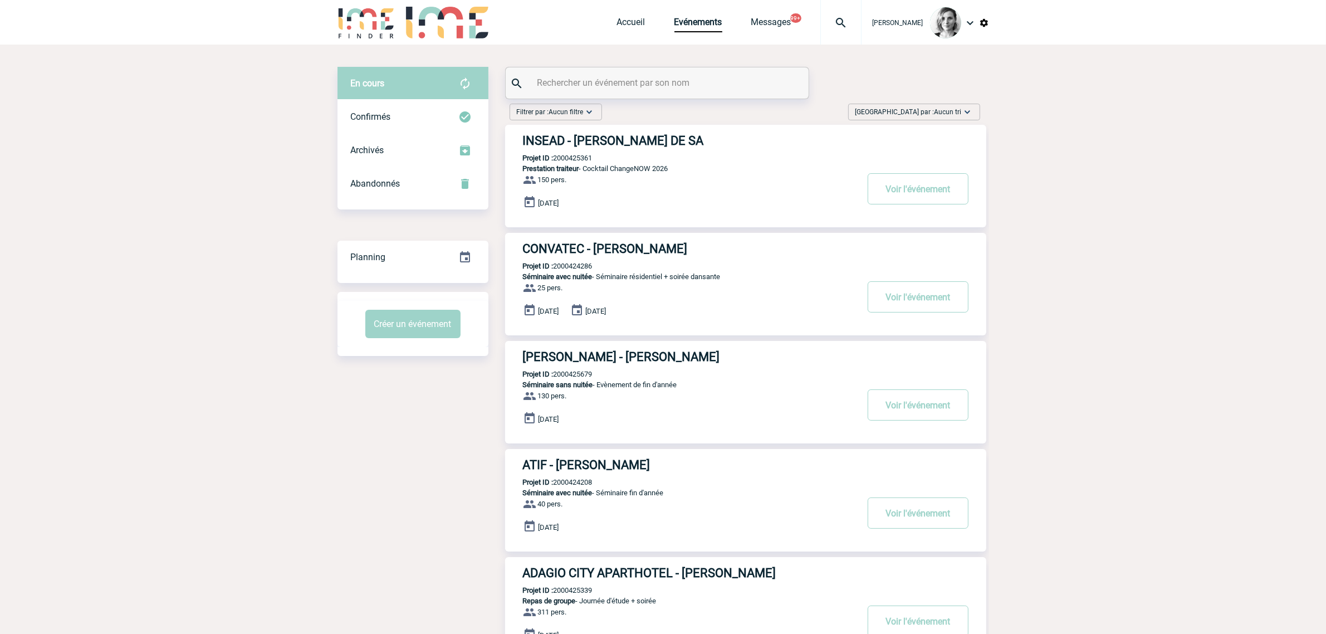
click at [564, 81] on input "text" at bounding box center [659, 83] width 248 height 16
type input "q"
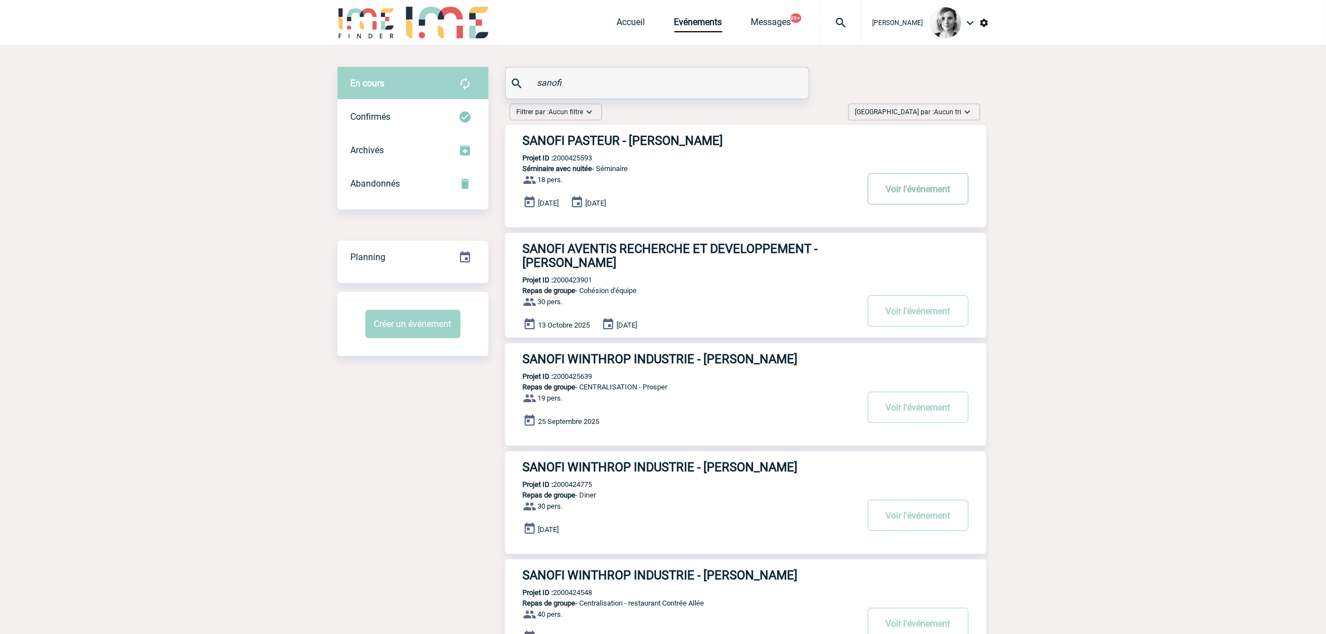
type input "sanofi"
click at [895, 187] on button "Voir l'événement" at bounding box center [918, 188] width 101 height 31
click at [571, 158] on p "Projet ID : 2000425593" at bounding box center [548, 158] width 87 height 8
copy p "2000425593"
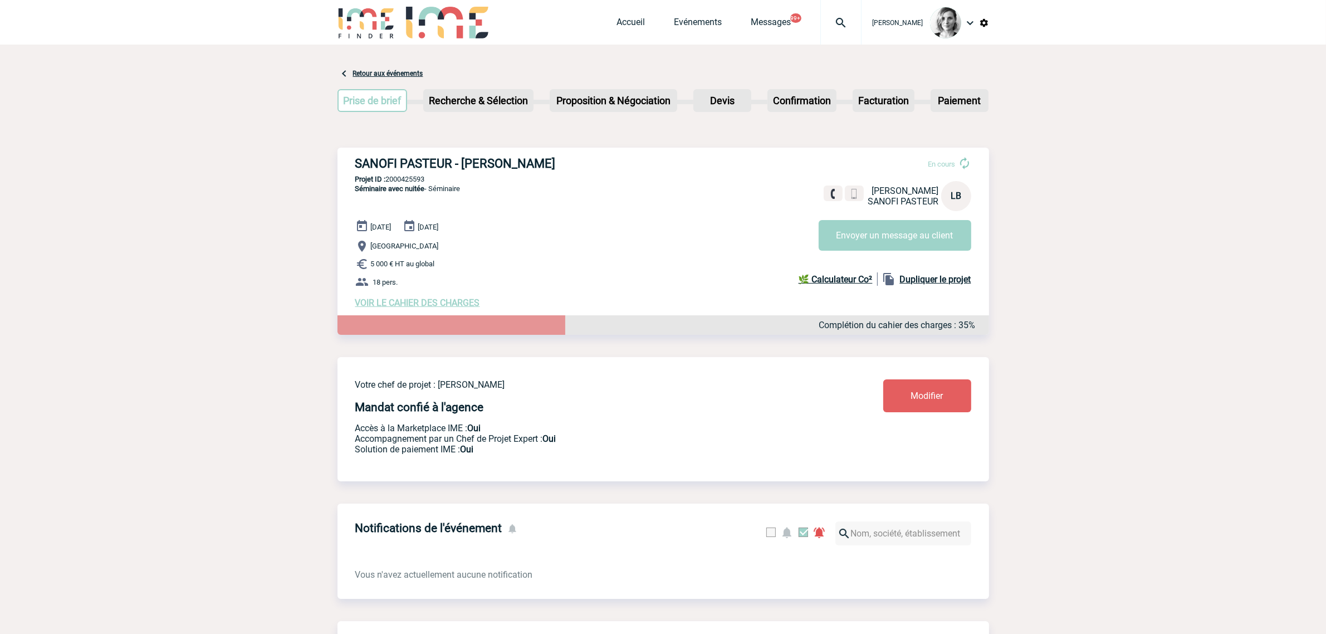
click at [844, 22] on img at bounding box center [841, 22] width 40 height 13
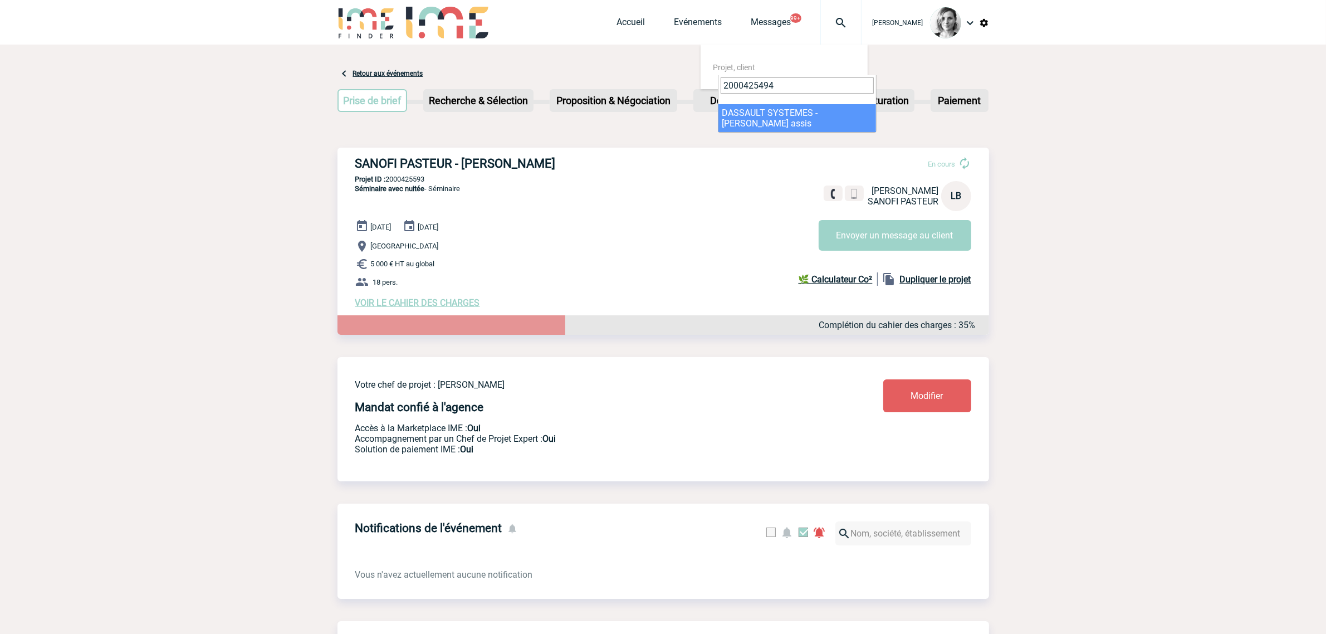
type input "2000425494"
select select "24995"
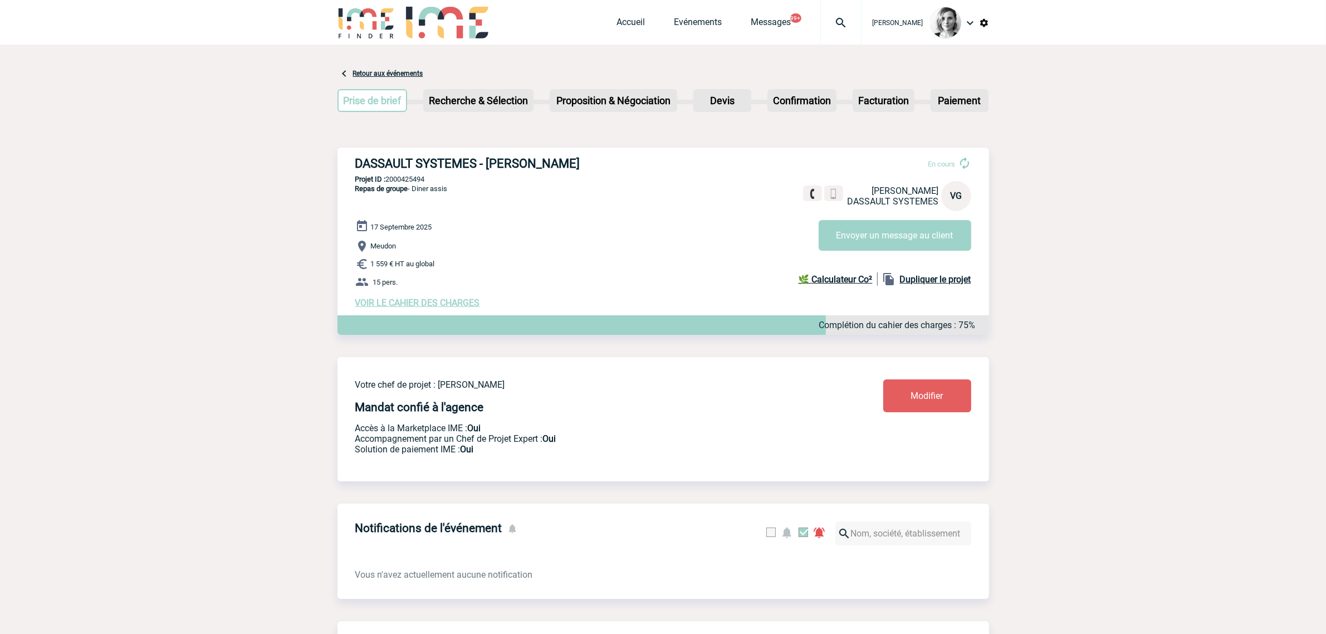
click at [439, 302] on span "VOIR LE CAHIER DES CHARGES" at bounding box center [417, 302] width 125 height 11
click at [387, 301] on span "VOIR LE CAHIER DES CHARGES" at bounding box center [417, 302] width 125 height 11
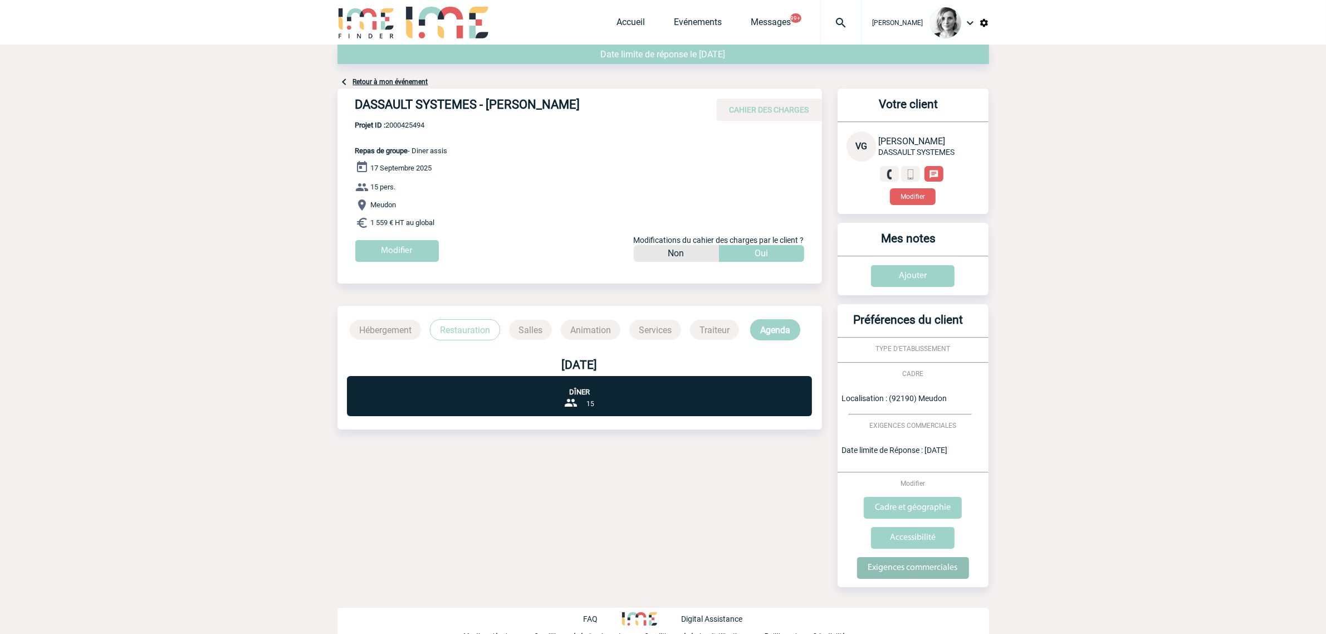
click at [889, 572] on input "Exigences commerciales" at bounding box center [913, 568] width 112 height 22
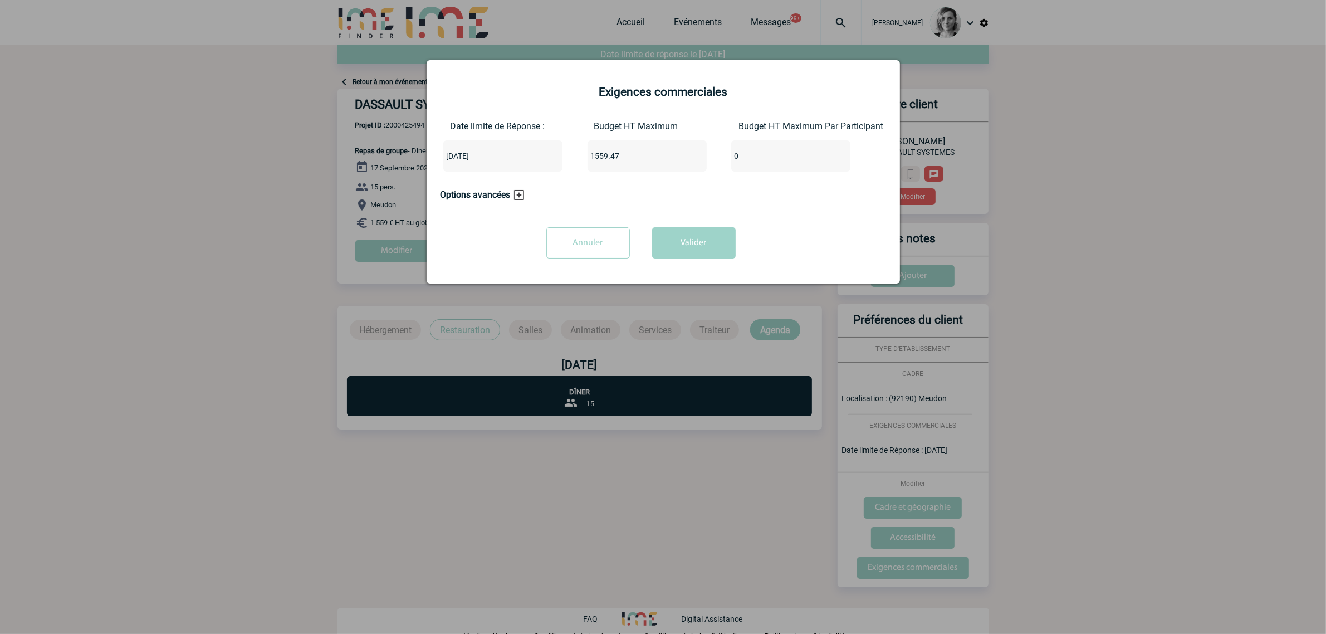
drag, startPoint x: 621, startPoint y: 154, endPoint x: 516, endPoint y: 154, distance: 104.7
click at [516, 154] on div "Date limite de Réponse : [DATE] Budget HT Maximum 1559.47 Budget HT Maximum Par…" at bounding box center [664, 151] width 446 height 60
click at [594, 241] on input "Annuler" at bounding box center [588, 242] width 84 height 31
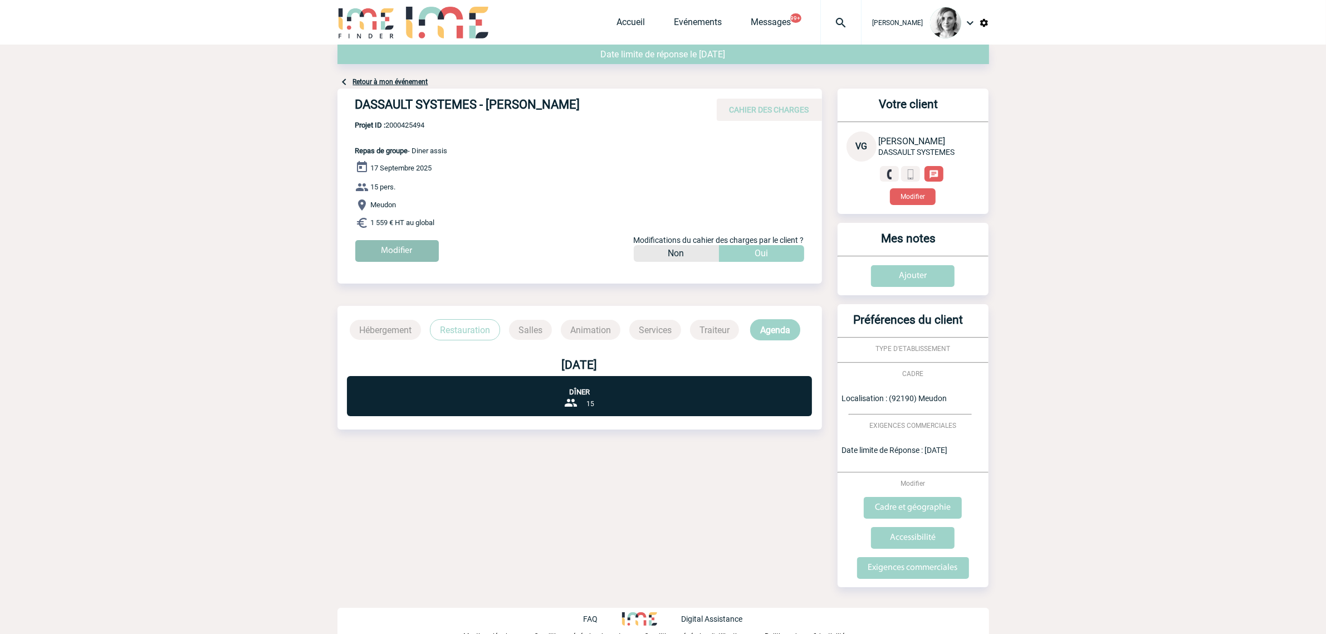
click at [358, 257] on input "Modifier" at bounding box center [397, 251] width 84 height 22
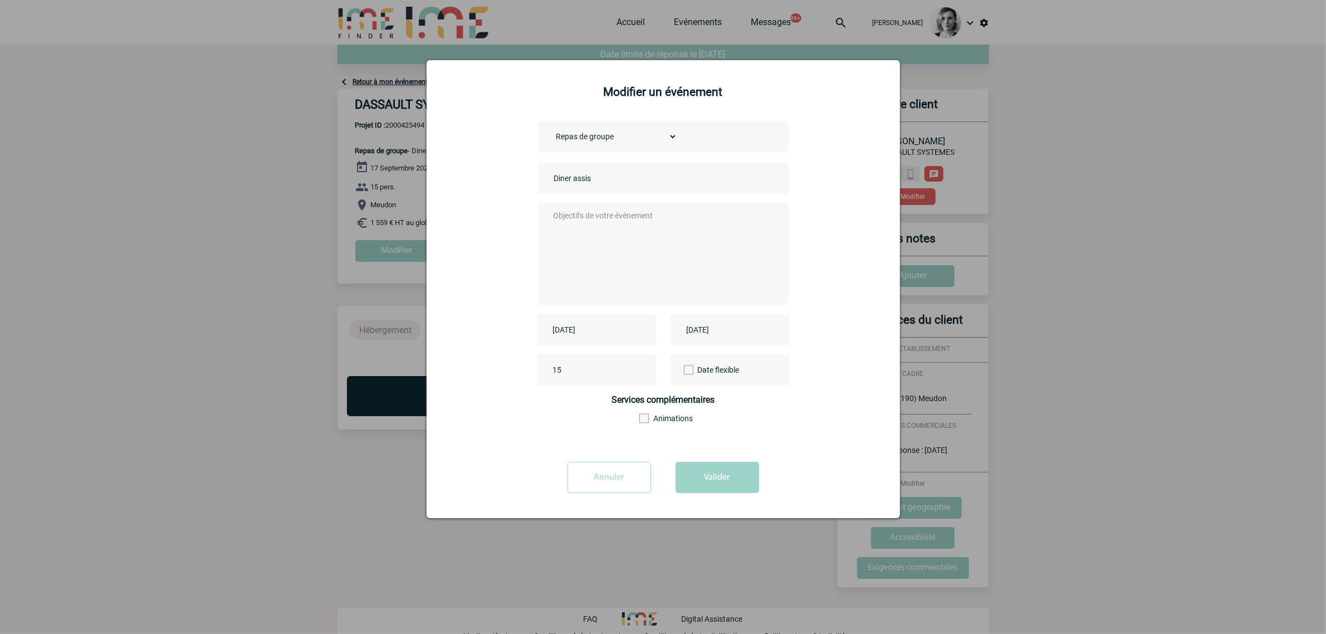
click at [276, 341] on div at bounding box center [663, 317] width 1326 height 634
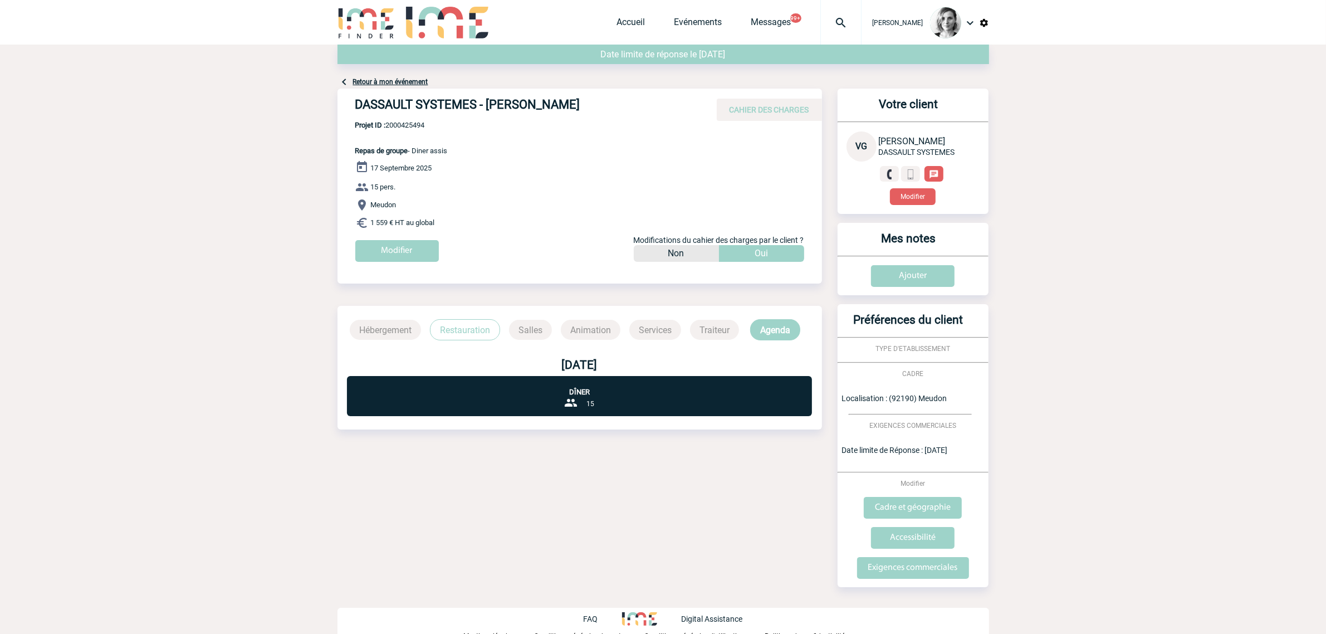
click at [375, 79] on link "Retour à mon événement" at bounding box center [390, 82] width 75 height 8
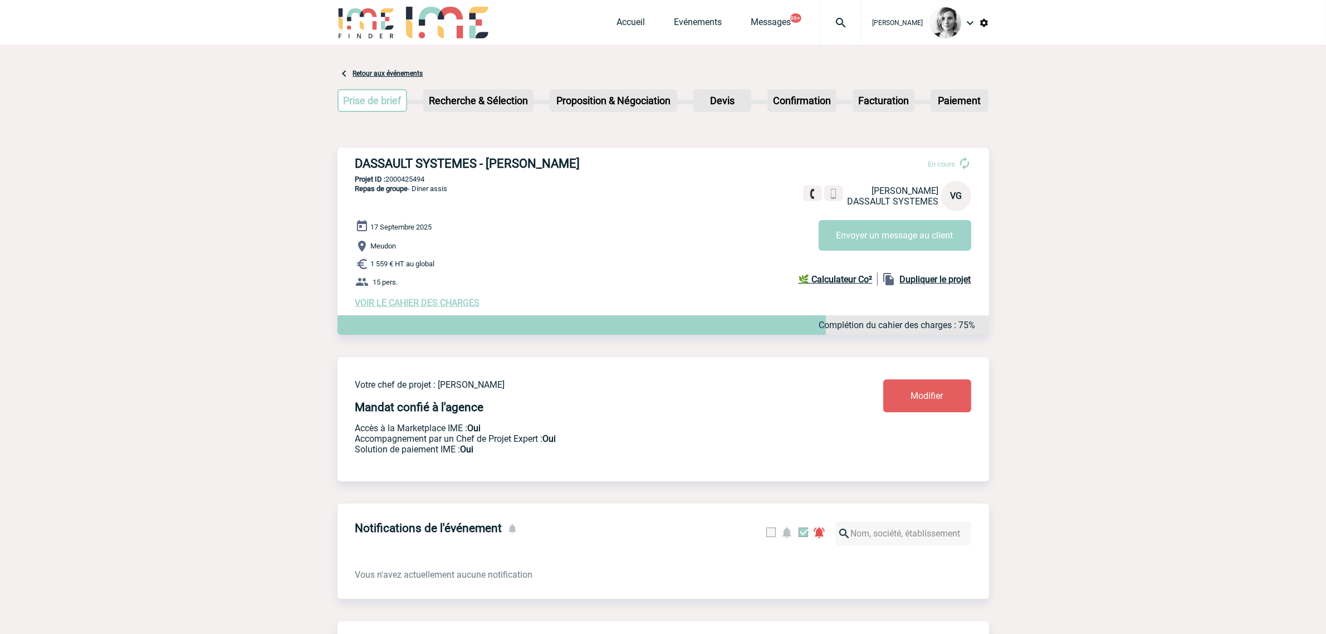
click at [858, 43] on div at bounding box center [840, 22] width 41 height 45
type input "2000425670"
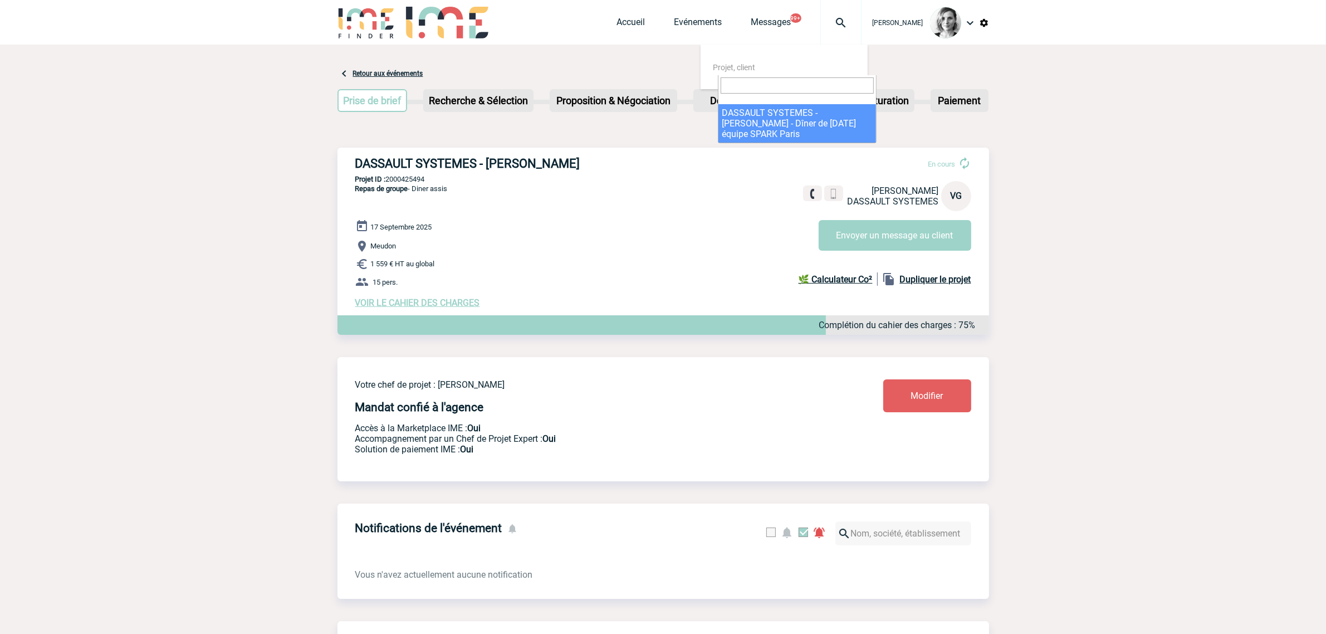
select select "25171"
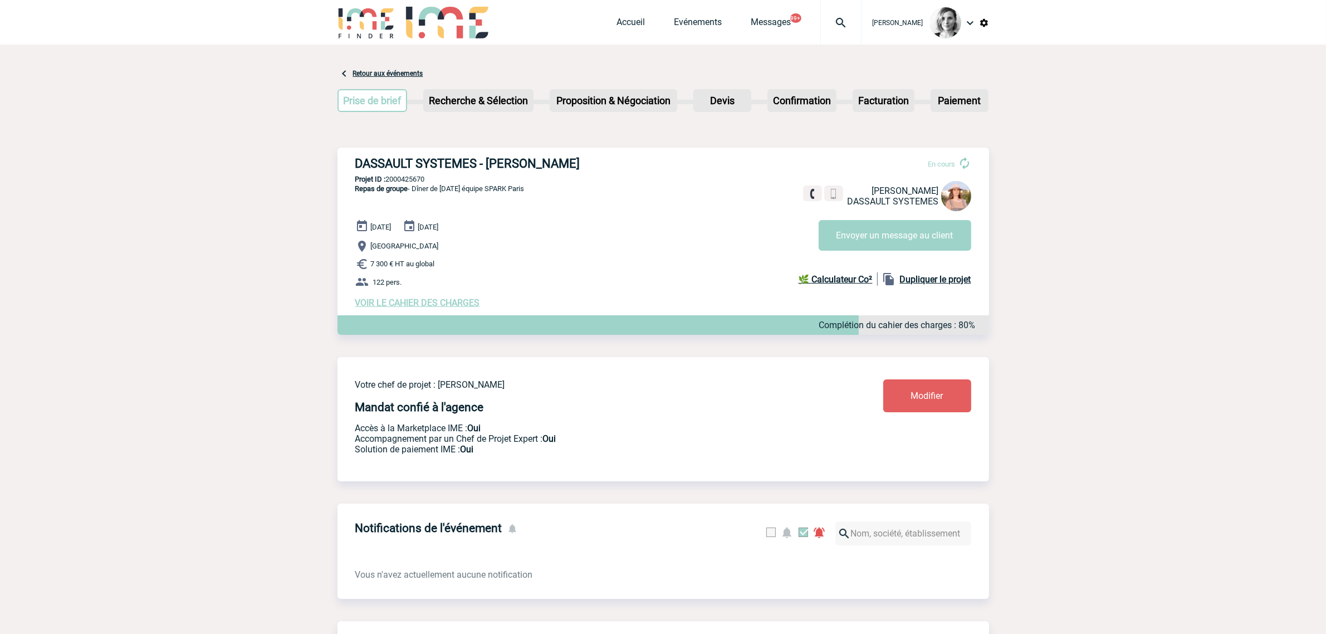
click at [405, 304] on span "VOIR LE CAHIER DES CHARGES" at bounding box center [417, 302] width 125 height 11
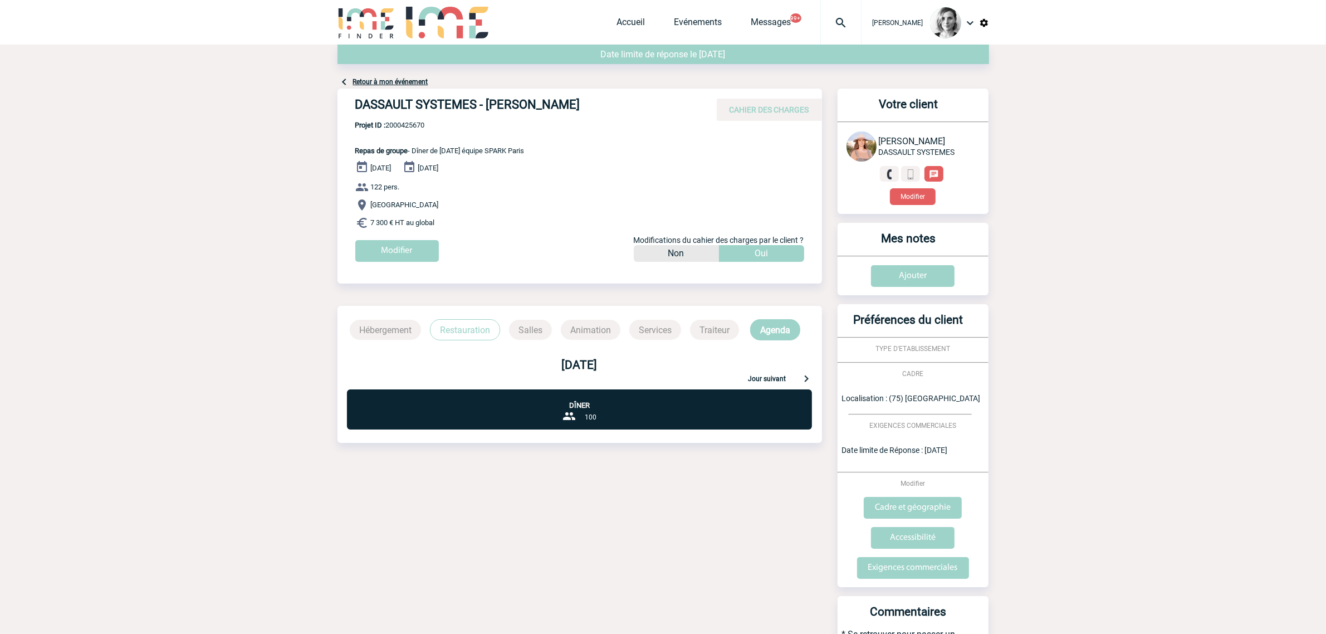
click at [1081, 320] on body "[PERSON_NAME] Accueil Evénements" at bounding box center [663, 393] width 1326 height 786
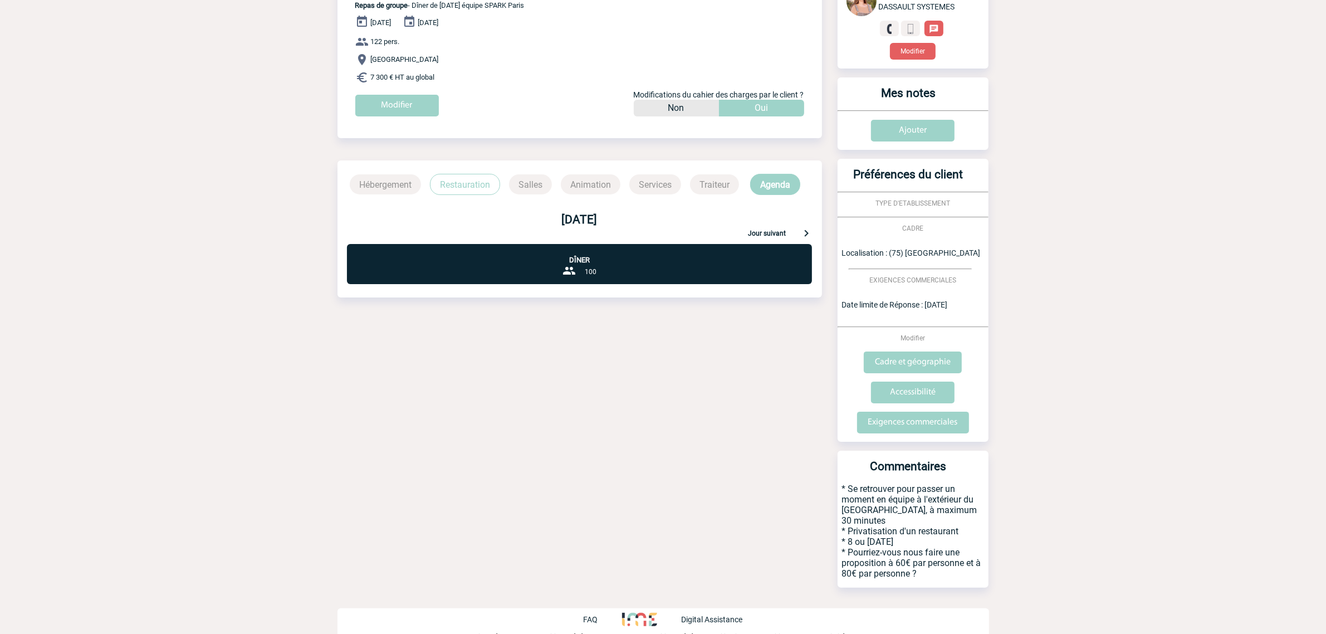
scroll to position [151, 0]
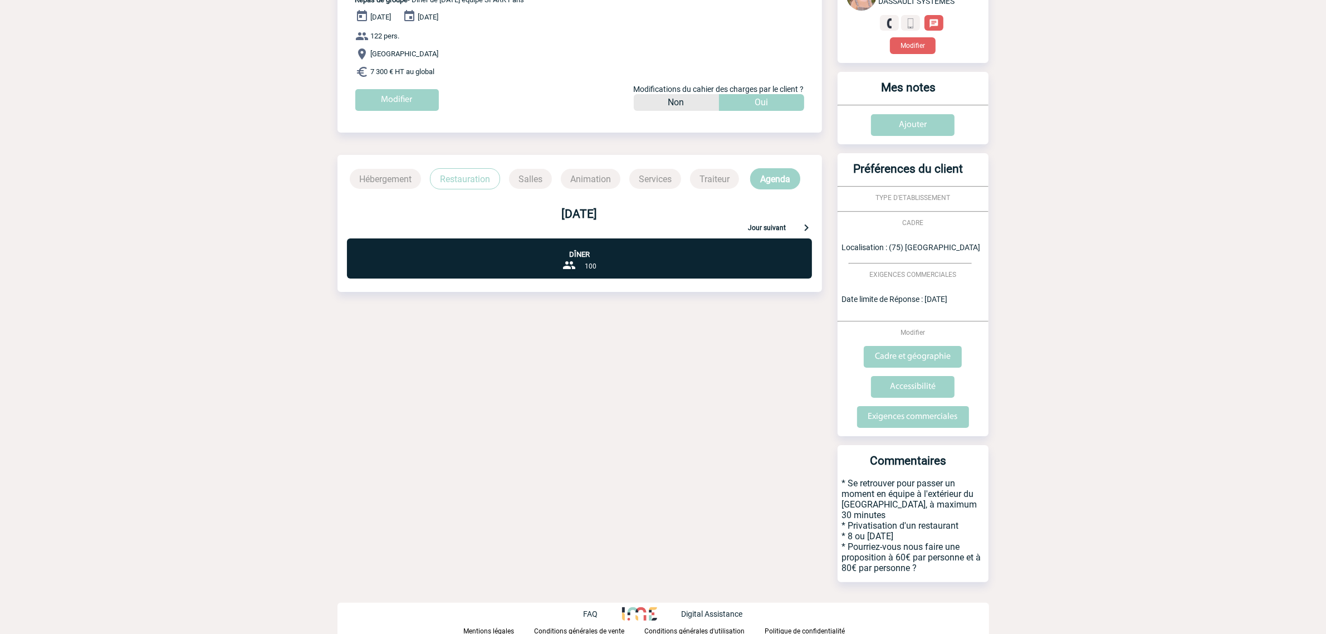
click at [961, 465] on h3 "Commentaires" at bounding box center [908, 466] width 133 height 24
